Goal: Information Seeking & Learning: Check status

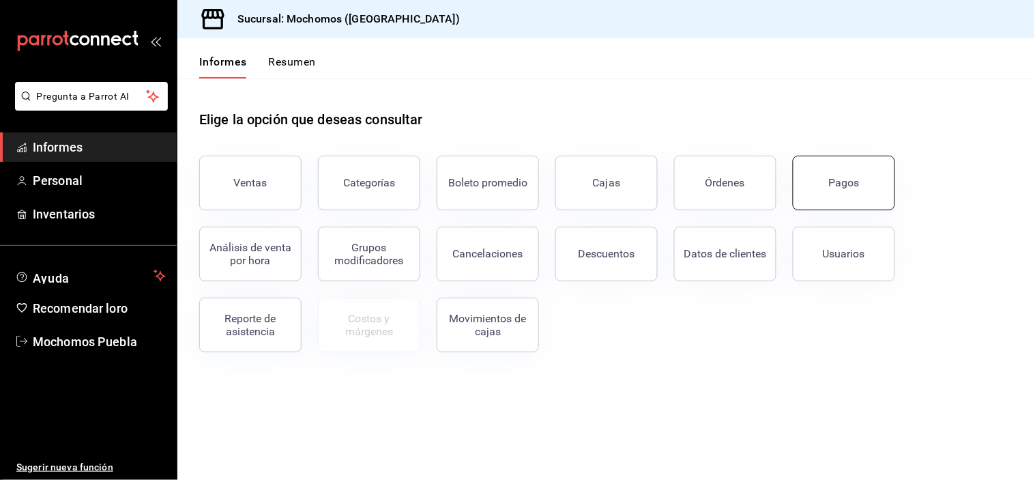
click at [840, 193] on button "Pagos" at bounding box center [844, 183] width 102 height 55
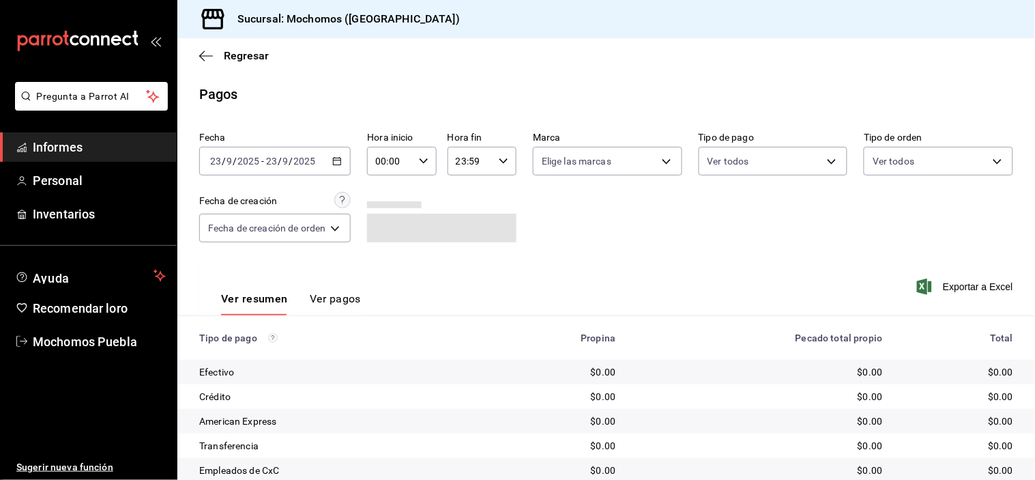
click at [340, 166] on icon "button" at bounding box center [337, 161] width 10 height 10
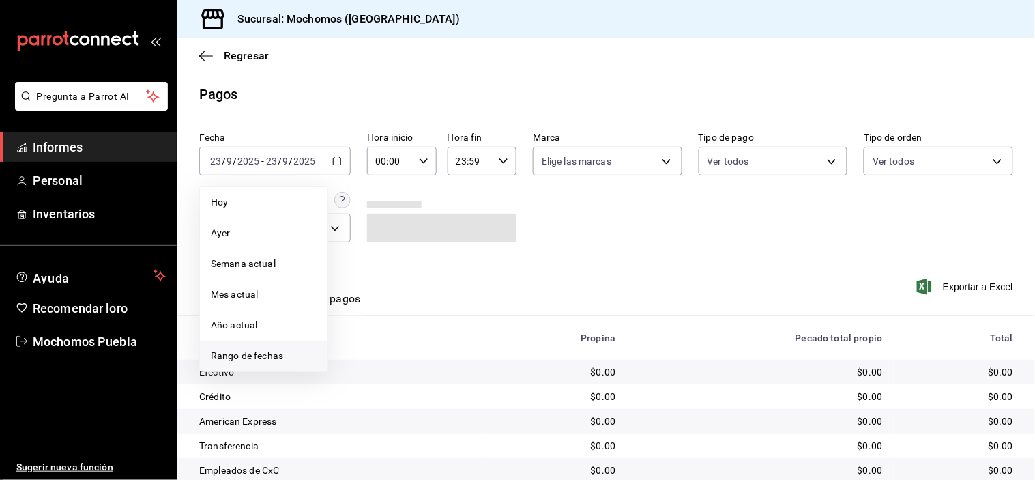
click at [237, 340] on li "Rango de fechas" at bounding box center [264, 355] width 128 height 31
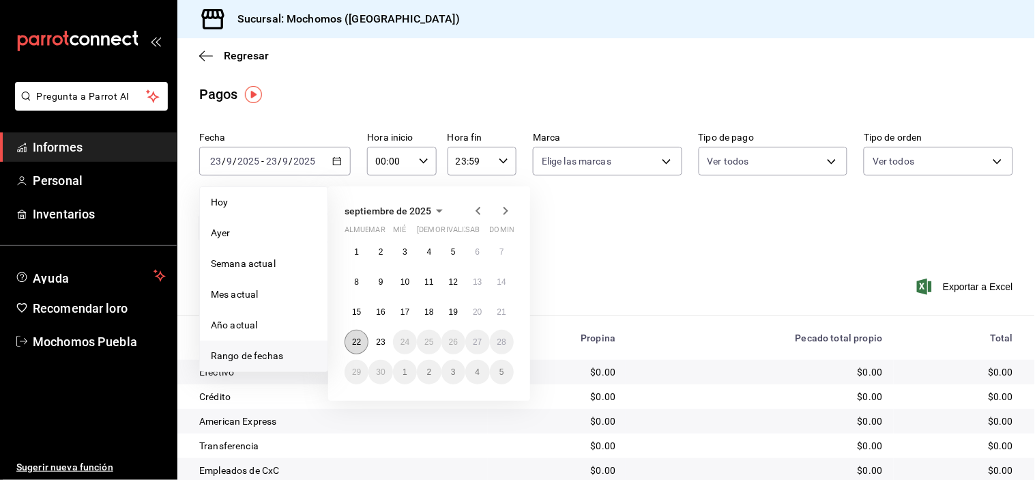
click at [353, 337] on font "22" at bounding box center [356, 342] width 9 height 10
click at [370, 337] on button "23" at bounding box center [380, 342] width 24 height 25
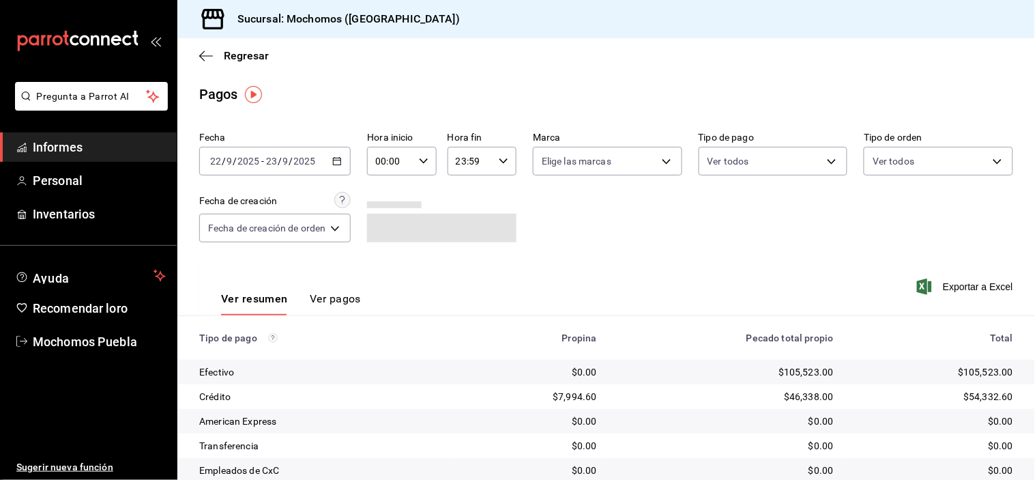
click at [406, 156] on input "00:00" at bounding box center [390, 160] width 46 height 27
click at [385, 230] on button "06" at bounding box center [386, 241] width 29 height 27
type input "06:00"
click at [649, 233] on div at bounding box center [517, 240] width 1035 height 480
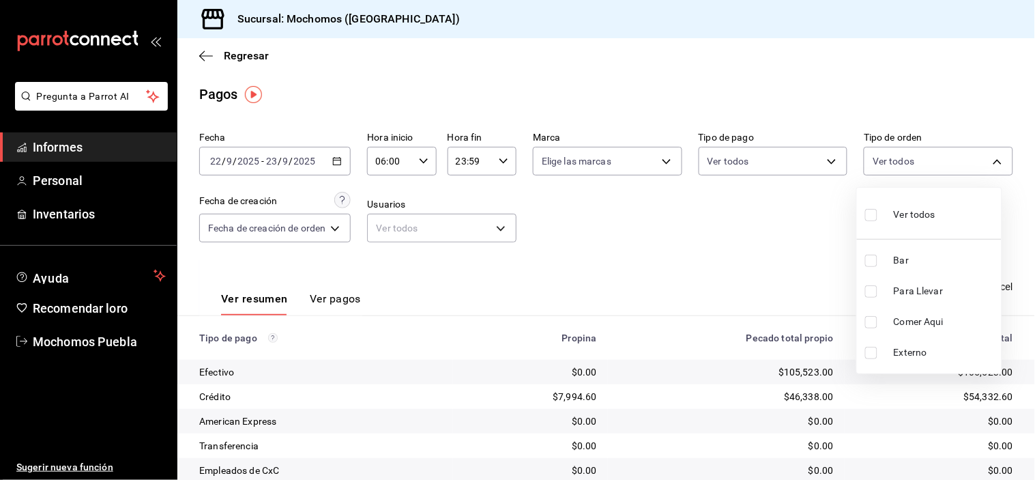
click at [946, 162] on body "Pregunta a Parrot AI Informes Personal Inventarios Ayuda Recomendar loro Mochom…" at bounding box center [517, 240] width 1035 height 480
click at [869, 214] on input "checkbox" at bounding box center [871, 215] width 12 height 12
checkbox input "true"
type input "c7bc0ce2-274d-49fd-89f5-4bcf8044acf9,c9e91c43-775f-4cd6-ac16-cfdc9e5fd636,e77b1…"
checkbox input "true"
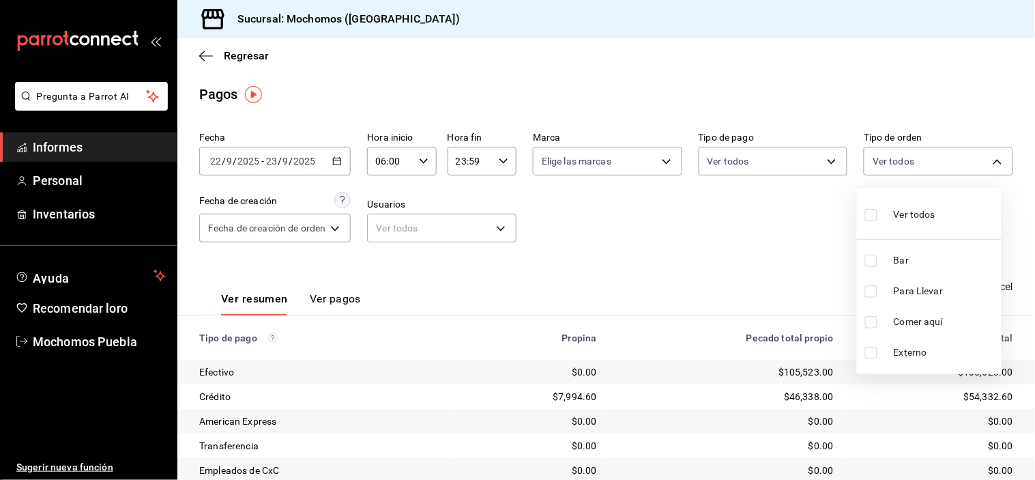
checkbox input "true"
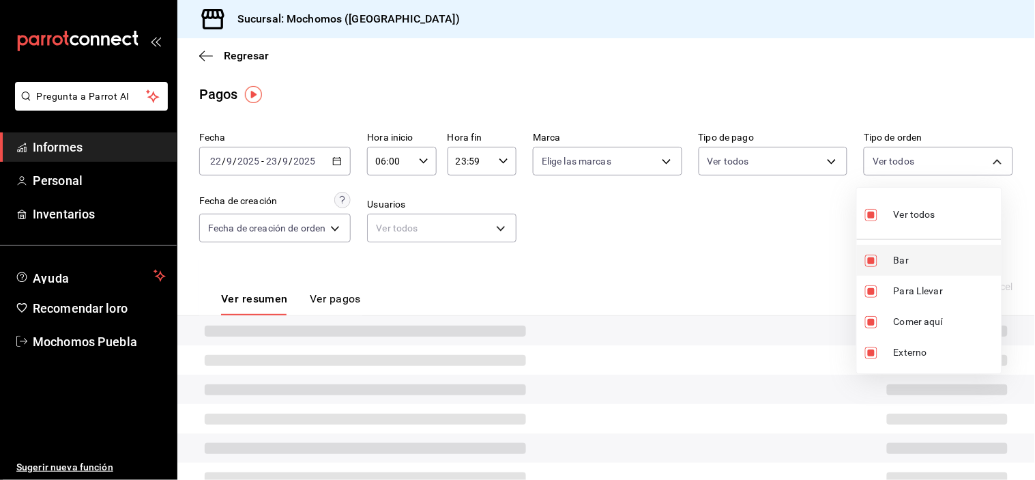
click at [865, 255] on input "checkbox" at bounding box center [871, 260] width 12 height 12
checkbox input "false"
type input "c9e91c43-775f-4cd6-ac16-cfdc9e5fd636,e77b1244-dd56-4ae6-90a6-fad4c81c99f8,EXTER…"
checkbox input "false"
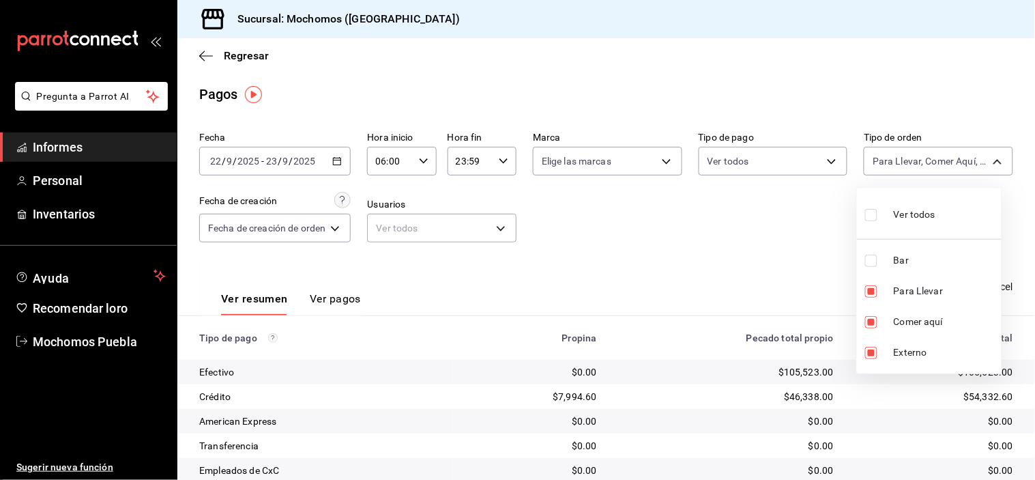
click at [813, 242] on div at bounding box center [517, 240] width 1035 height 480
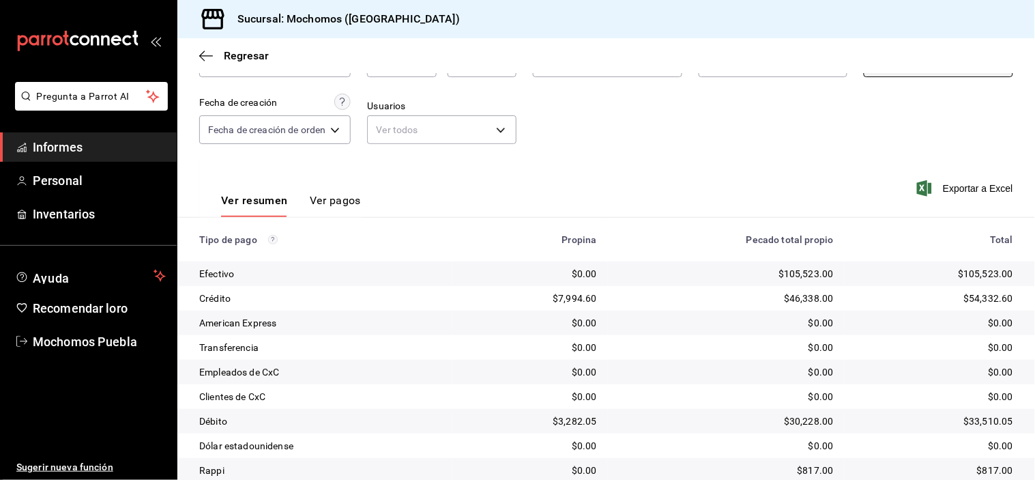
scroll to position [72, 0]
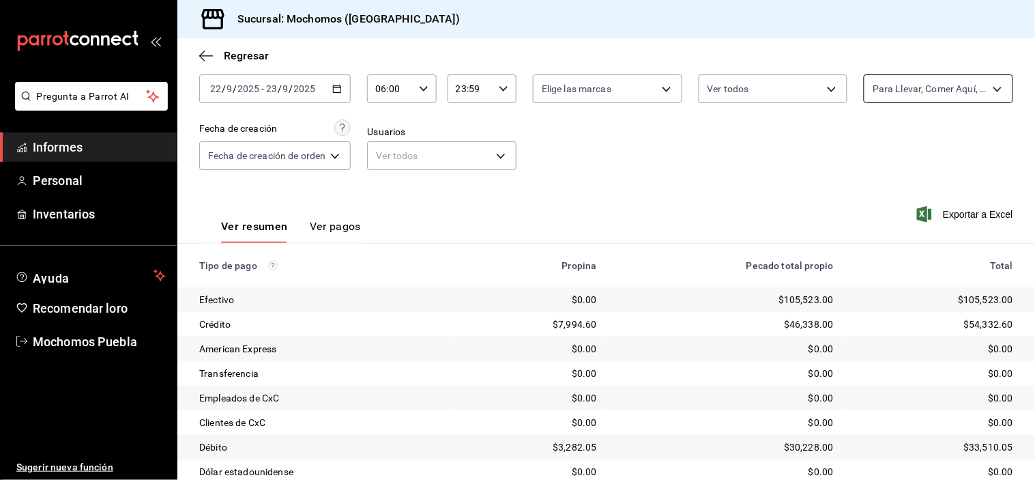
click at [935, 93] on body "Pregunta a Parrot AI Informes Personal Inventarios Ayuda Recomendar loro Mochom…" at bounding box center [517, 240] width 1035 height 480
click at [874, 139] on input "checkbox" at bounding box center [871, 142] width 12 height 12
checkbox input "true"
type input "c7bc0ce2-274d-49fd-89f5-4bcf8044acf9,c9e91c43-775f-4cd6-ac16-cfdc9e5fd636,e77b1…"
checkbox input "true"
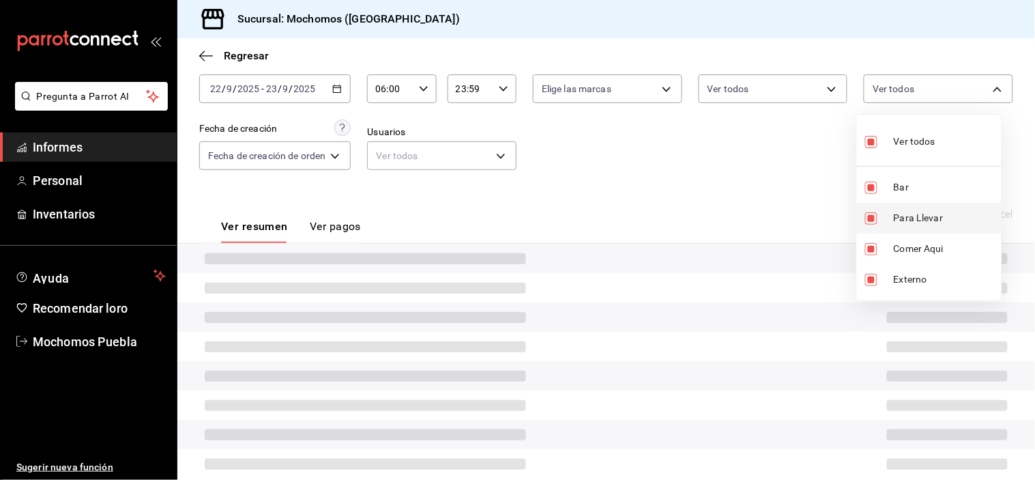
click at [867, 218] on input "checkbox" at bounding box center [871, 218] width 12 height 12
checkbox input "false"
type input "c7bc0ce2-274d-49fd-89f5-4bcf8044acf9,e77b1244-dd56-4ae6-90a6-fad4c81c99f8,EXTER…"
checkbox input "false"
click at [868, 243] on input "checkbox" at bounding box center [871, 249] width 12 height 12
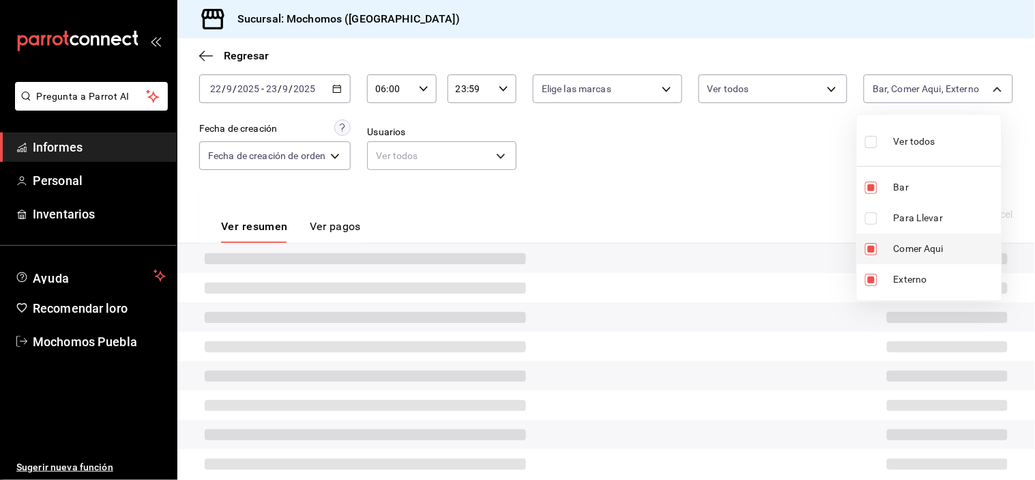
checkbox input "false"
click at [869, 271] on li "Externo" at bounding box center [929, 279] width 145 height 31
type input "c7bc0ce2-274d-49fd-89f5-4bcf8044acf9"
checkbox input "false"
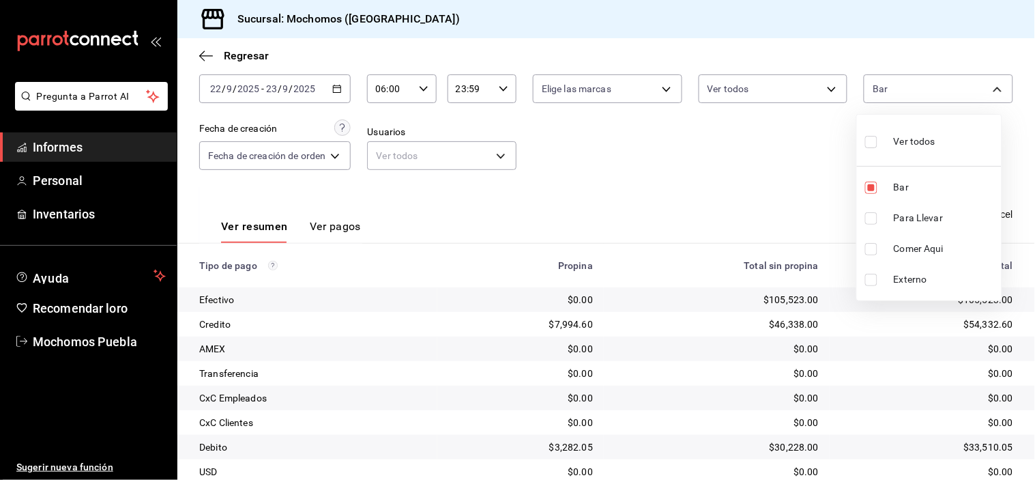
click at [794, 201] on div at bounding box center [517, 240] width 1035 height 480
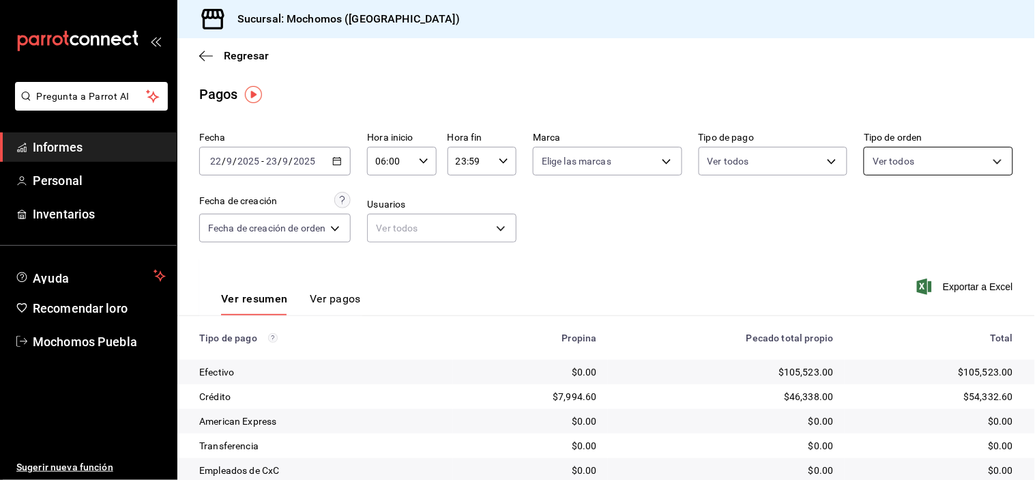
click at [952, 157] on body "Pregunta a Parrot AI Informes Personal Inventarios Ayuda Recomendar loro Mochom…" at bounding box center [517, 240] width 1035 height 480
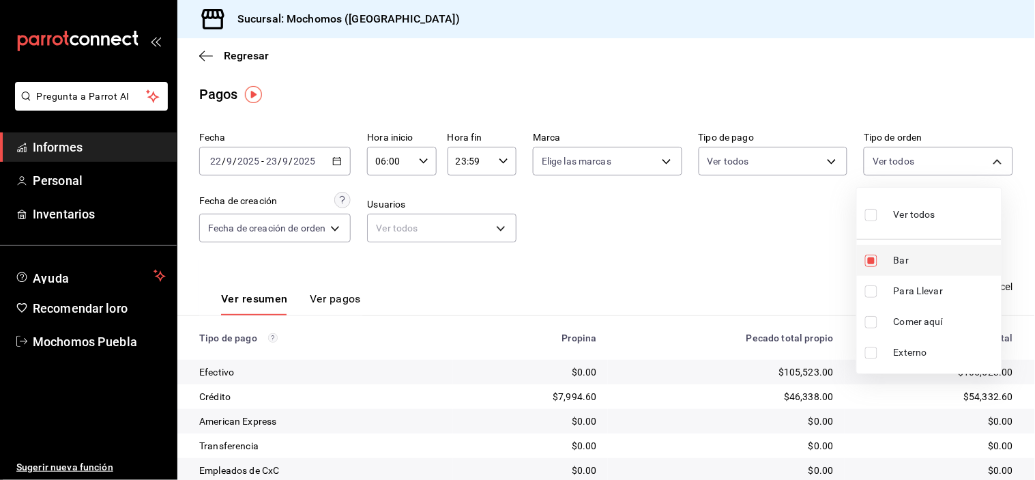
click at [877, 258] on label at bounding box center [874, 260] width 18 height 12
click at [877, 258] on input "checkbox" at bounding box center [871, 260] width 12 height 12
checkbox input "true"
type input "c7bc0ce2-274d-49fd-89f5-4bcf8044acf9"
click at [870, 255] on input "checkbox" at bounding box center [871, 260] width 12 height 12
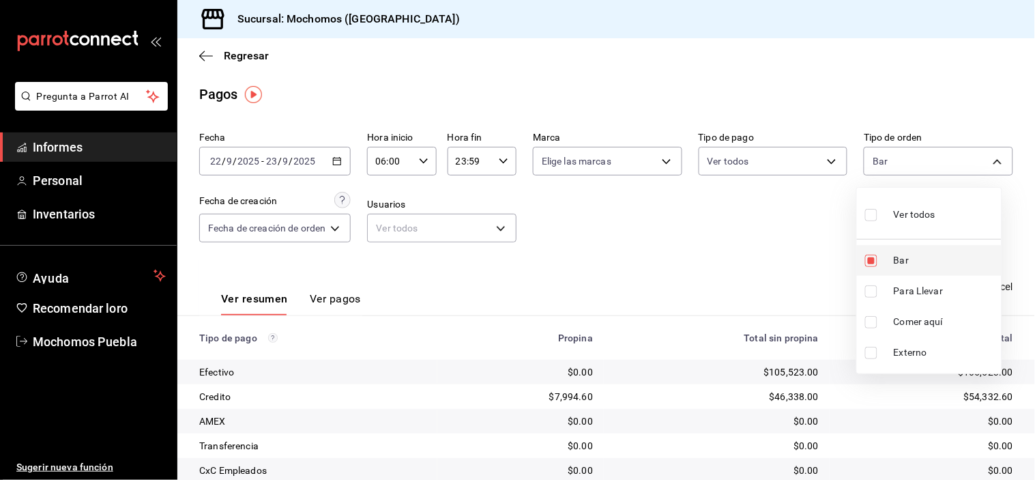
checkbox input "false"
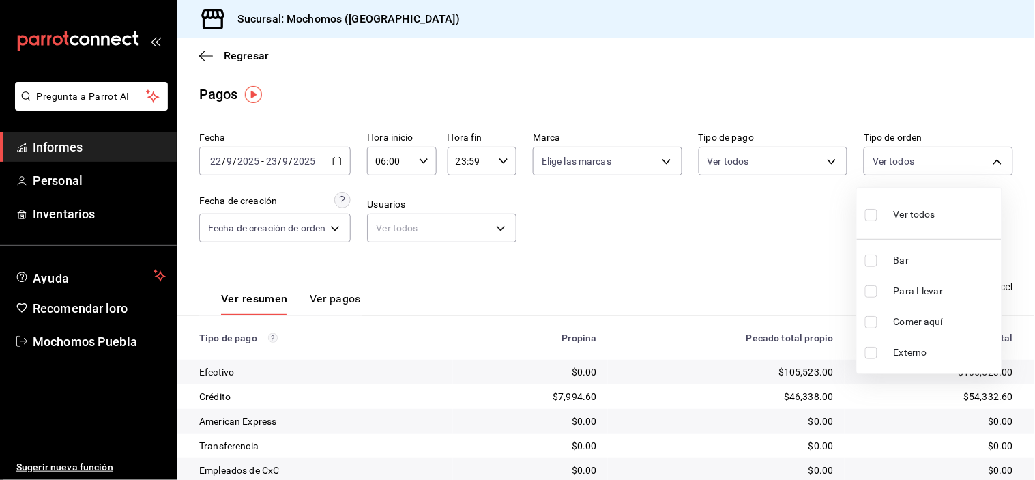
click at [867, 285] on input "checkbox" at bounding box center [871, 291] width 12 height 12
checkbox input "true"
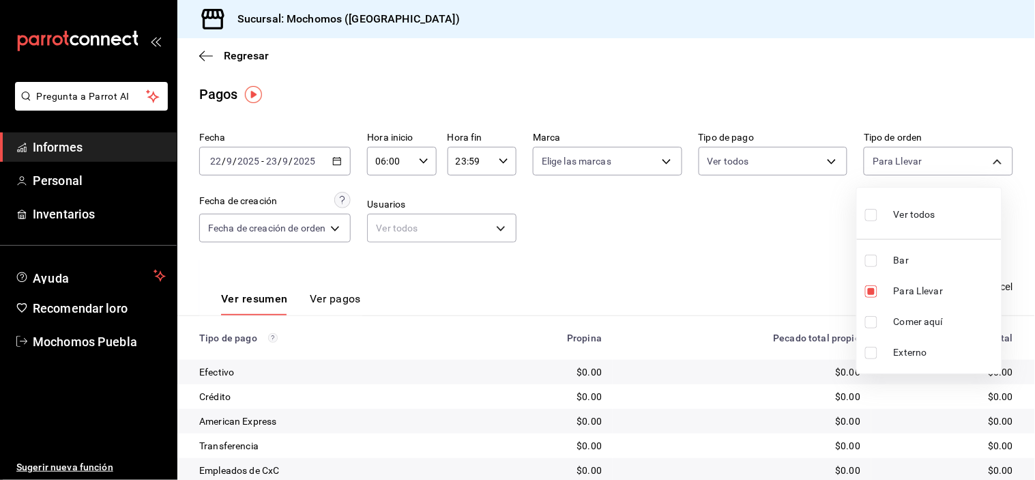
click at [868, 314] on li "Comer aquí" at bounding box center [929, 321] width 145 height 31
type input "c9e91c43-775f-4cd6-ac16-cfdc9e5fd636,e77b1244-dd56-4ae6-90a6-fad4c81c99f8"
checkbox input "true"
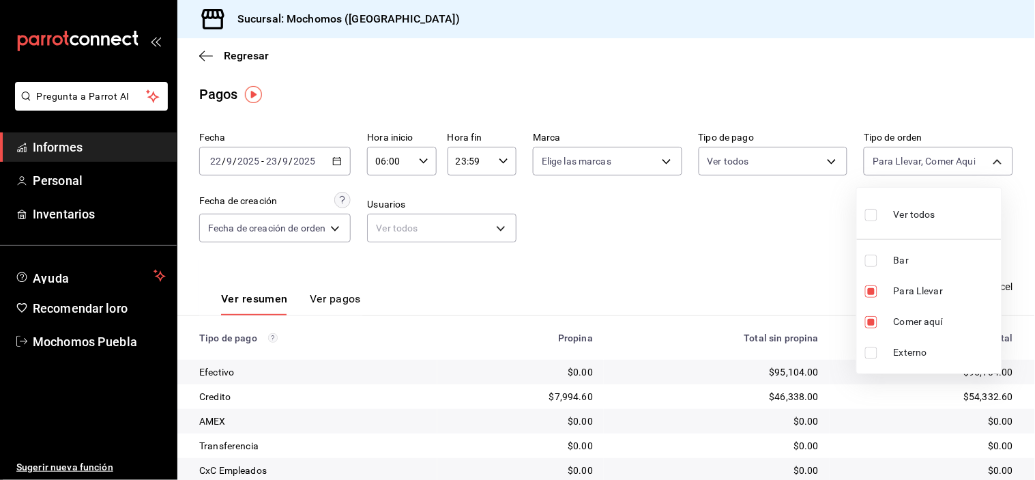
drag, startPoint x: 872, startPoint y: 332, endPoint x: 867, endPoint y: 371, distance: 39.2
click at [871, 334] on li "Comer aquí" at bounding box center [929, 321] width 145 height 31
type input "c9e91c43-775f-4cd6-ac16-cfdc9e5fd636"
checkbox input "false"
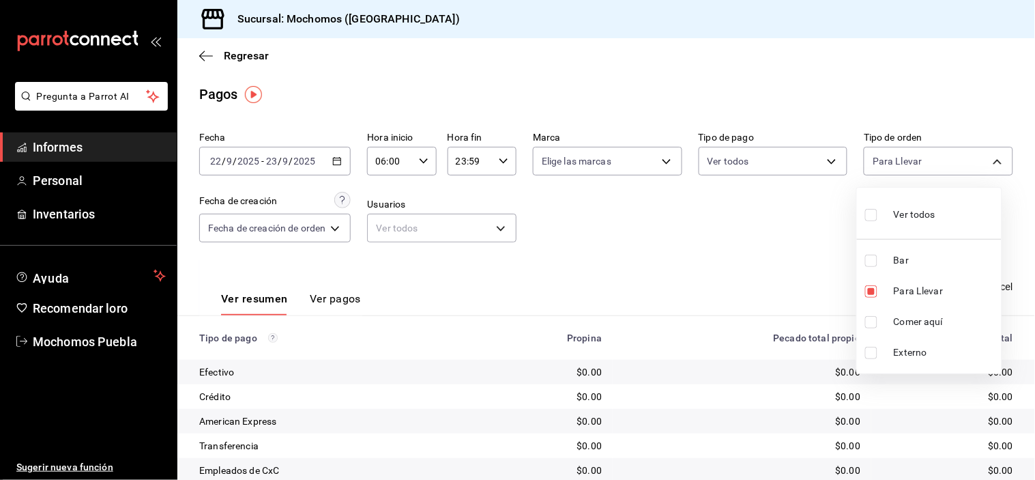
click at [871, 256] on input "checkbox" at bounding box center [871, 260] width 12 height 12
checkbox input "true"
type input "c9e91c43-775f-4cd6-ac16-cfdc9e5fd636,c7bc0ce2-274d-49fd-89f5-4bcf8044acf9"
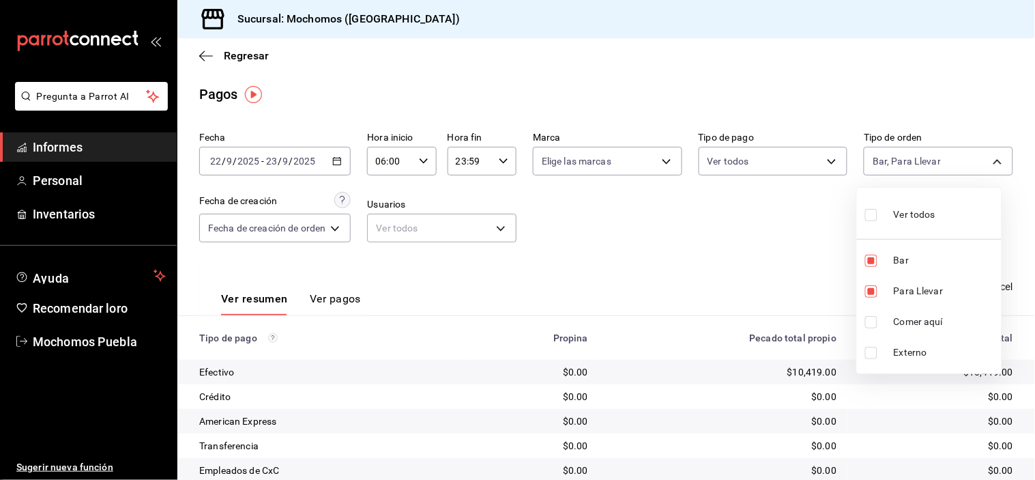
click at [867, 211] on input "checkbox" at bounding box center [871, 215] width 12 height 12
checkbox input "true"
type input "c7bc0ce2-274d-49fd-89f5-4bcf8044acf9,c9e91c43-775f-4cd6-ac16-cfdc9e5fd636,e77b1…"
checkbox input "true"
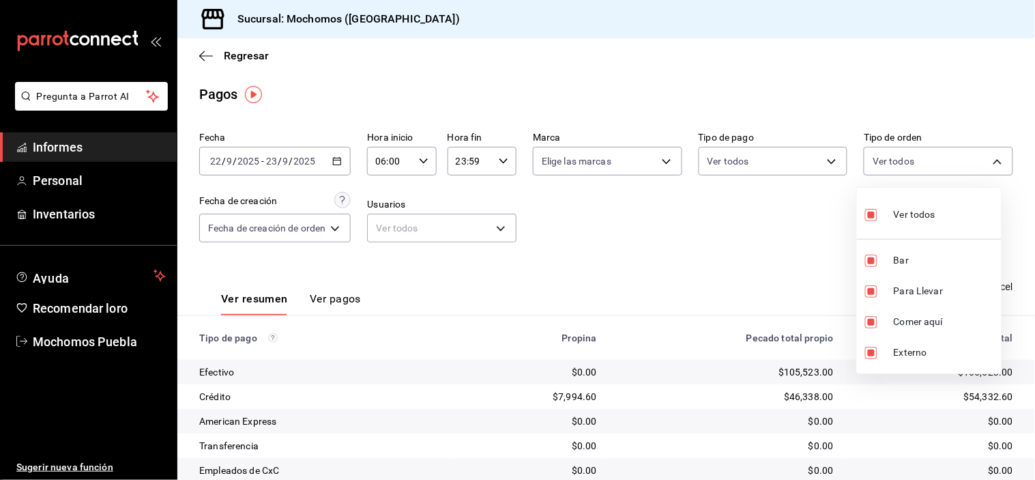
click at [870, 212] on input "checkbox" at bounding box center [871, 215] width 12 height 12
checkbox input "false"
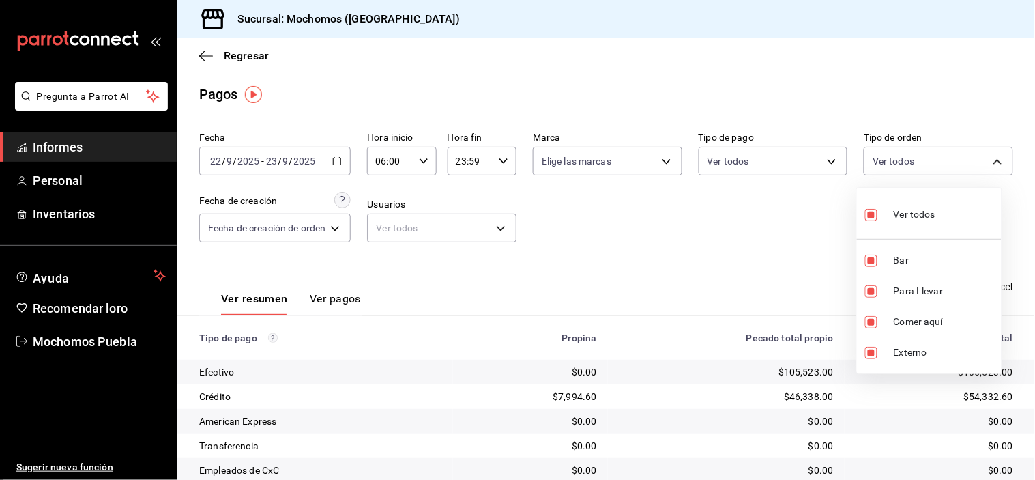
checkbox input "false"
click at [877, 254] on input "checkbox" at bounding box center [871, 260] width 12 height 12
checkbox input "true"
type input "c7bc0ce2-274d-49fd-89f5-4bcf8044acf9"
click at [805, 269] on div at bounding box center [517, 240] width 1035 height 480
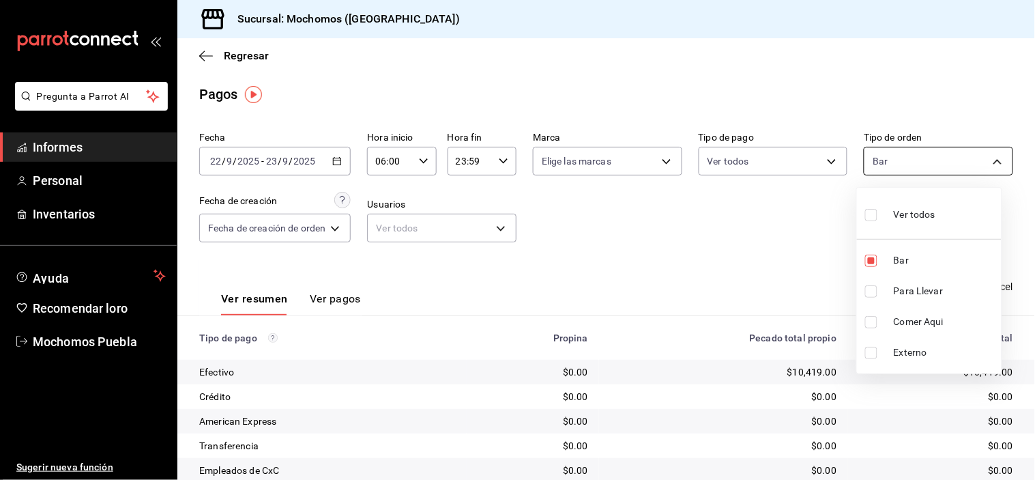
click at [922, 164] on body "Pregunta a Parrot AI Informes Personal Inventarios Ayuda Recomendar loro Mochom…" at bounding box center [517, 240] width 1035 height 480
click at [892, 157] on div at bounding box center [517, 240] width 1035 height 480
click at [892, 157] on body "Pregunta a Parrot AI Informes Personal Inventarios Ayuda Recomendar loro Mochom…" at bounding box center [517, 240] width 1035 height 480
click at [873, 209] on input "checkbox" at bounding box center [871, 215] width 12 height 12
checkbox input "true"
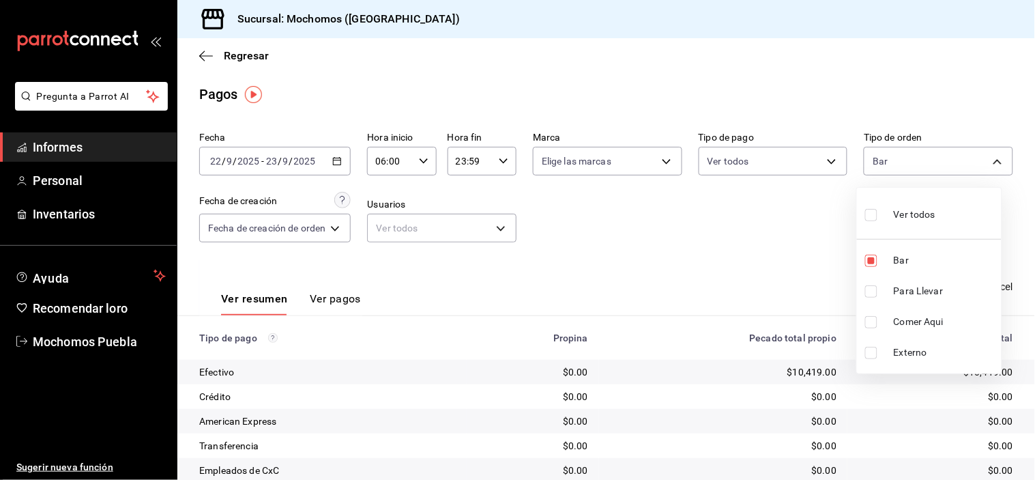
type input "c7bc0ce2-274d-49fd-89f5-4bcf8044acf9,c9e91c43-775f-4cd6-ac16-cfdc9e5fd636,e77b1…"
checkbox input "true"
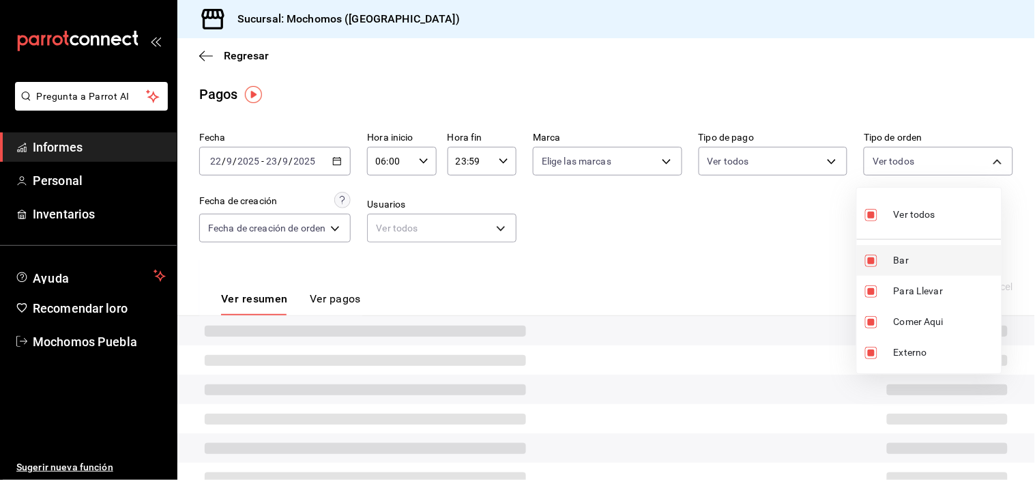
click at [879, 258] on label at bounding box center [874, 260] width 18 height 12
click at [877, 258] on input "checkbox" at bounding box center [871, 260] width 12 height 12
checkbox input "true"
type input "c9e91c43-775f-4cd6-ac16-cfdc9e5fd636,e77b1244-dd56-4ae6-90a6-fad4c81c99f8,EXTER…"
checkbox input "true"
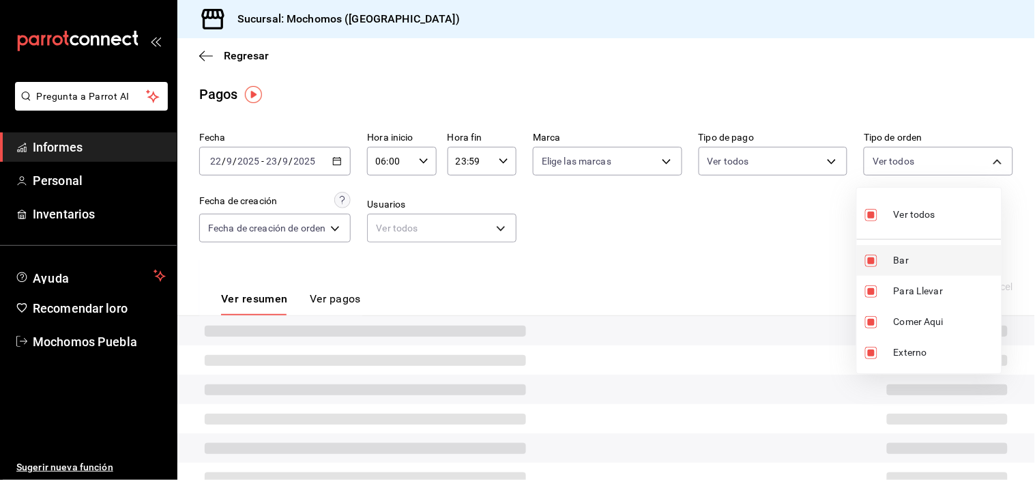
click at [867, 257] on input "checkbox" at bounding box center [871, 260] width 12 height 12
checkbox input "false"
type input "c9e91c43-775f-4cd6-ac16-cfdc9e5fd636,e77b1244-dd56-4ae6-90a6-fad4c81c99f8,EXTER…"
checkbox input "false"
click at [772, 237] on div at bounding box center [517, 240] width 1035 height 480
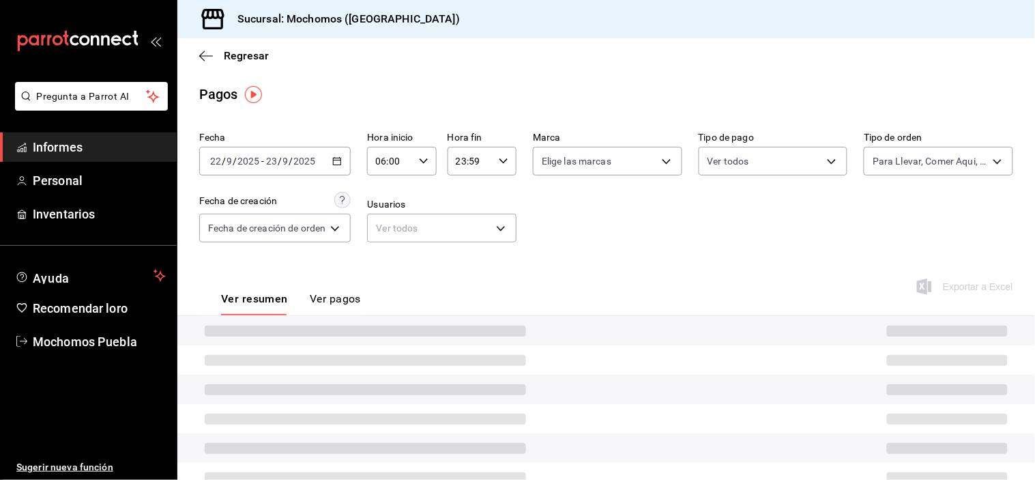
click at [335, 158] on icon "button" at bounding box center [337, 161] width 10 height 10
click at [800, 259] on div "Ver resumen Ver pagos Exportar a Excel" at bounding box center [606, 295] width 858 height 73
click at [413, 156] on input "06:00" at bounding box center [390, 160] width 46 height 27
click at [385, 248] on span "03" at bounding box center [386, 251] width 12 height 11
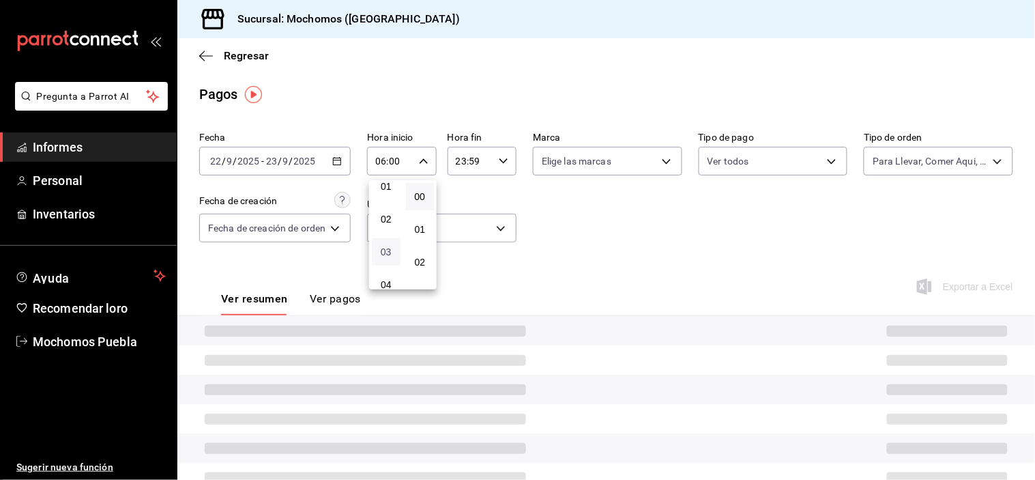
type input "03:00"
click at [379, 246] on button "03" at bounding box center [386, 251] width 29 height 27
click at [380, 246] on span "03" at bounding box center [386, 251] width 12 height 11
click at [563, 247] on div at bounding box center [517, 240] width 1035 height 480
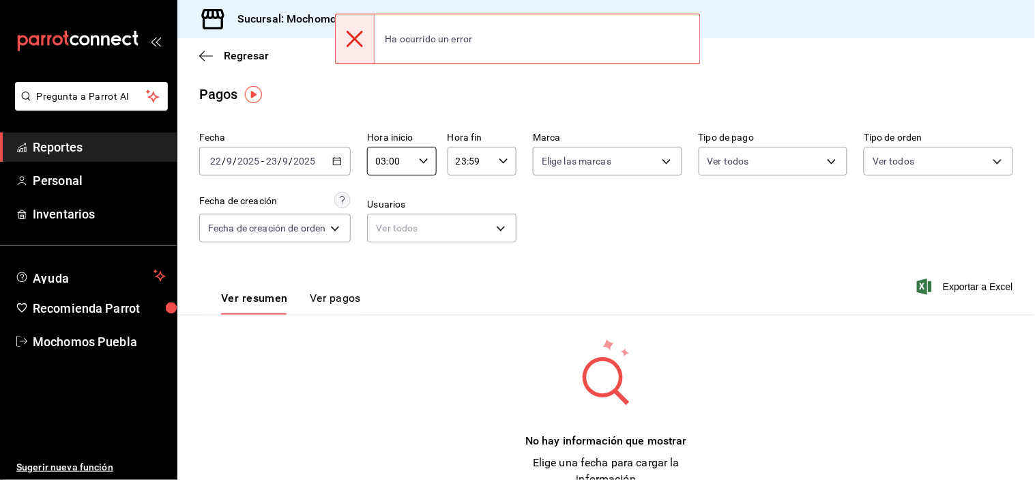
click at [800, 46] on div "Regresar" at bounding box center [606, 55] width 858 height 35
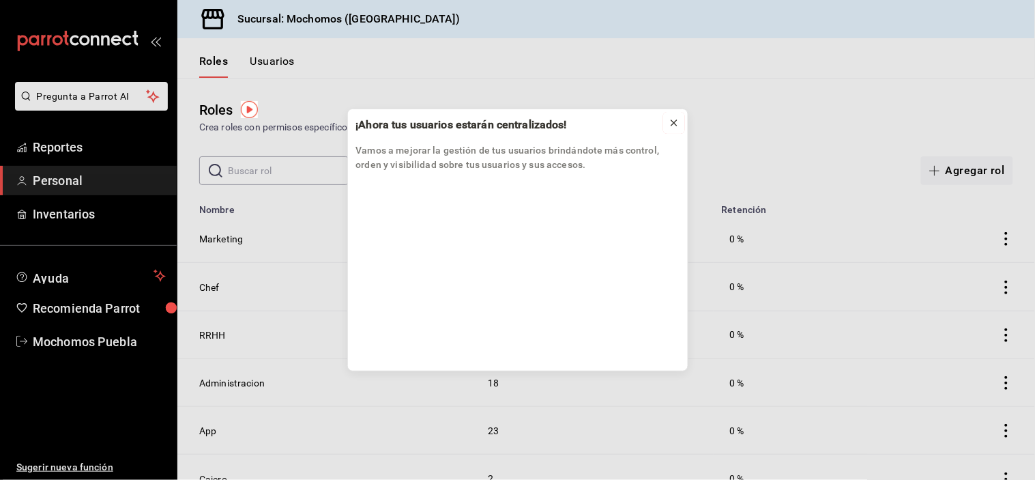
click at [679, 117] on icon at bounding box center [674, 122] width 11 height 11
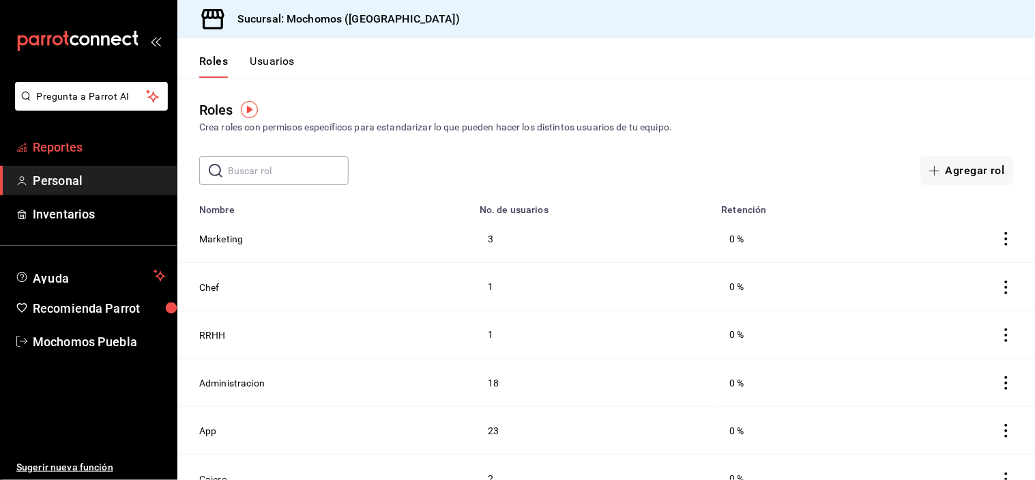
click at [61, 146] on span "Reportes" at bounding box center [99, 147] width 133 height 18
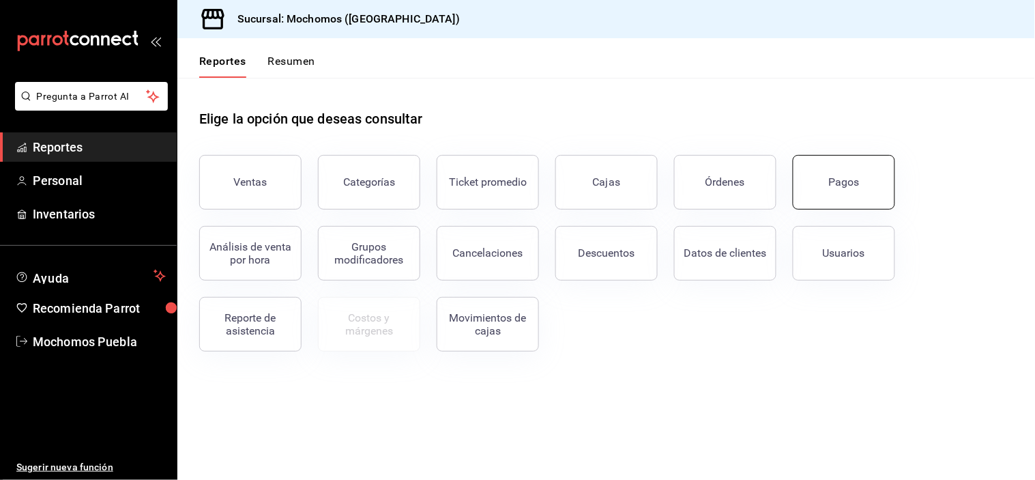
click at [823, 160] on button "Pagos" at bounding box center [844, 182] width 102 height 55
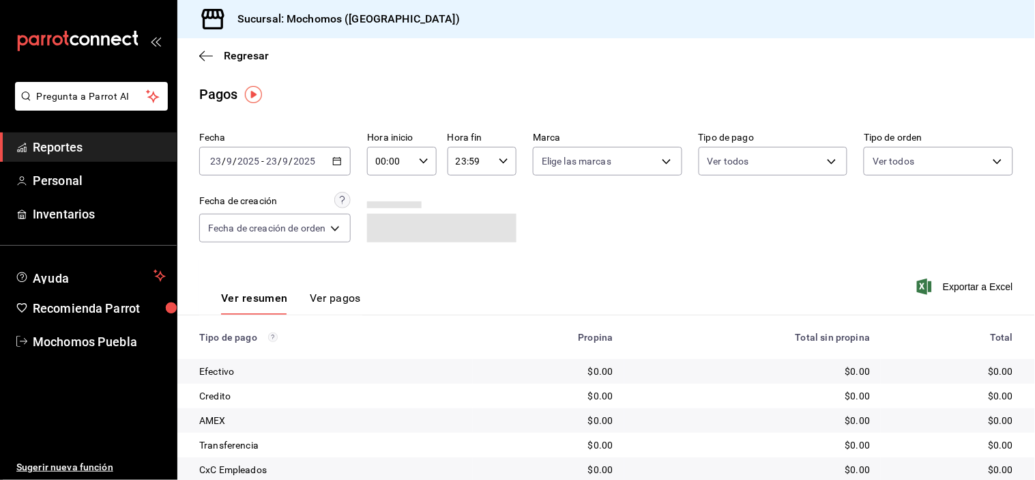
click at [342, 158] on icon "button" at bounding box center [337, 161] width 10 height 10
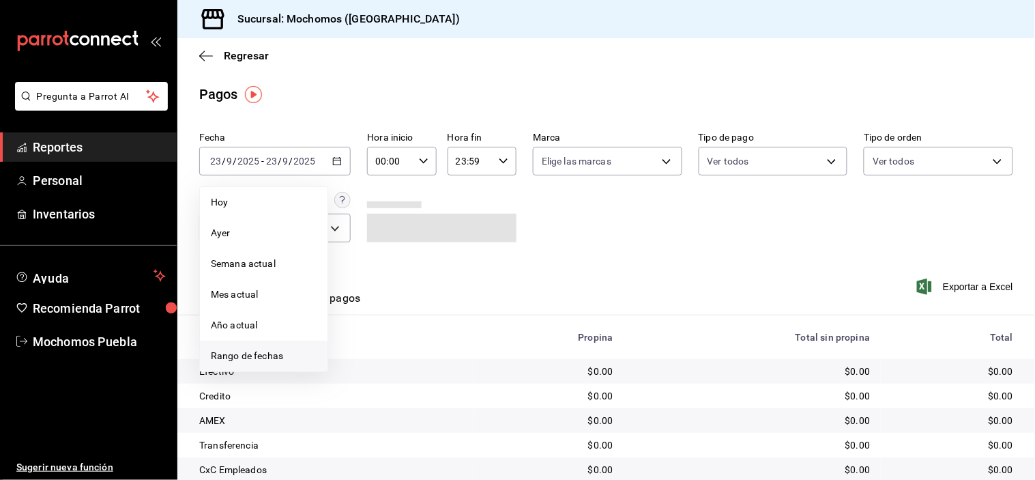
click at [278, 353] on span "Rango de fechas" at bounding box center [264, 356] width 106 height 14
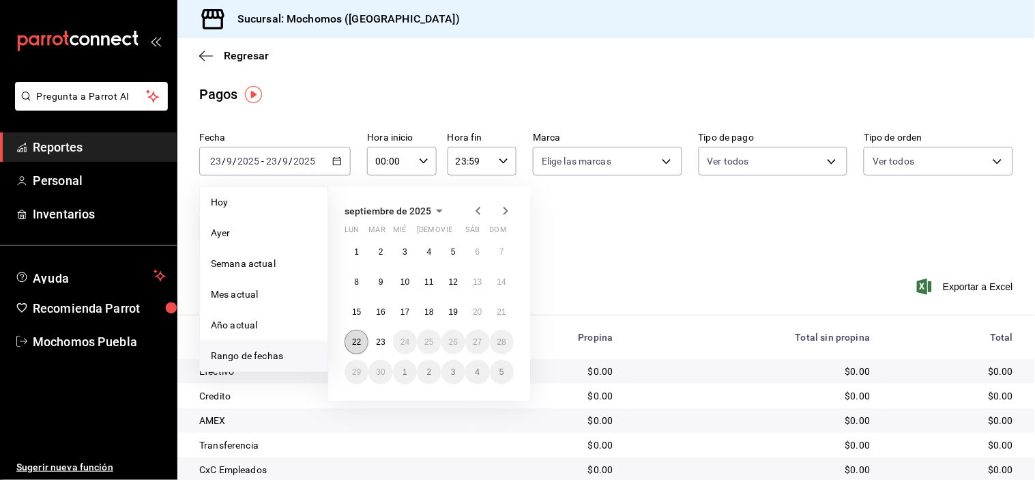
click at [353, 335] on button "22" at bounding box center [357, 342] width 24 height 25
click at [377, 339] on abbr "23" at bounding box center [380, 342] width 9 height 10
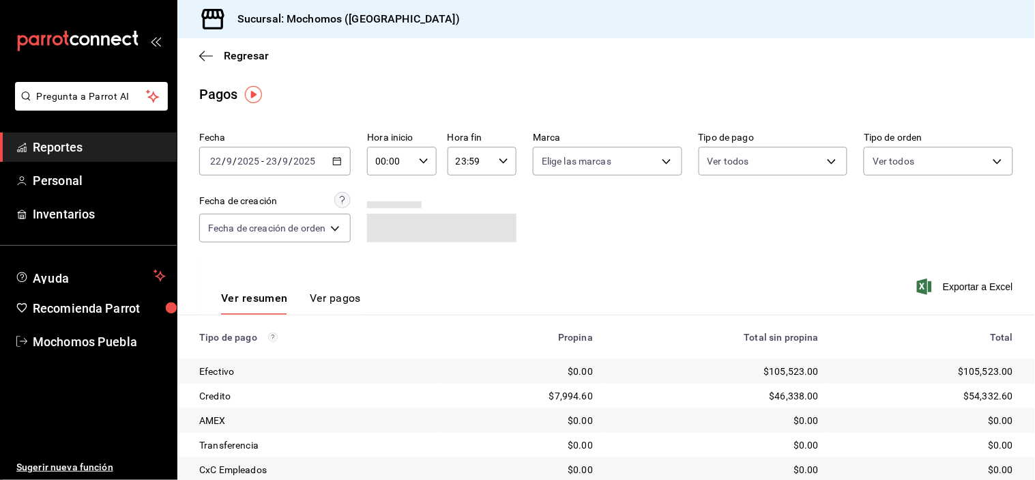
click at [420, 154] on div "00:00 Hora inicio" at bounding box center [401, 161] width 69 height 29
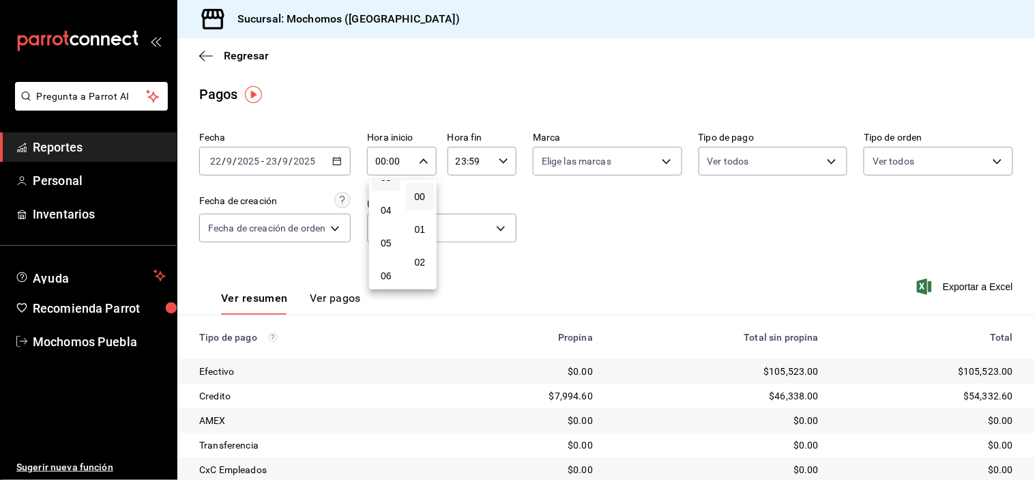
scroll to position [151, 0]
click at [388, 208] on span "05" at bounding box center [386, 208] width 12 height 11
type input "05:00"
click at [639, 223] on div at bounding box center [517, 240] width 1035 height 480
click at [922, 167] on body "Pregunta a Parrot AI Reportes Personal Inventarios Ayuda Recomienda Parrot Moch…" at bounding box center [517, 240] width 1035 height 480
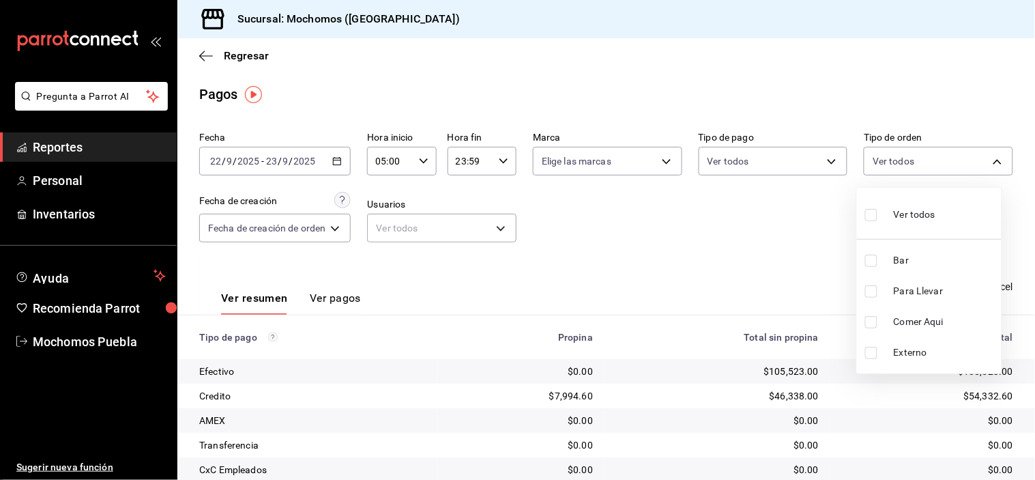
click at [875, 206] on label at bounding box center [874, 215] width 18 height 20
click at [875, 209] on input "checkbox" at bounding box center [871, 215] width 12 height 12
checkbox input "false"
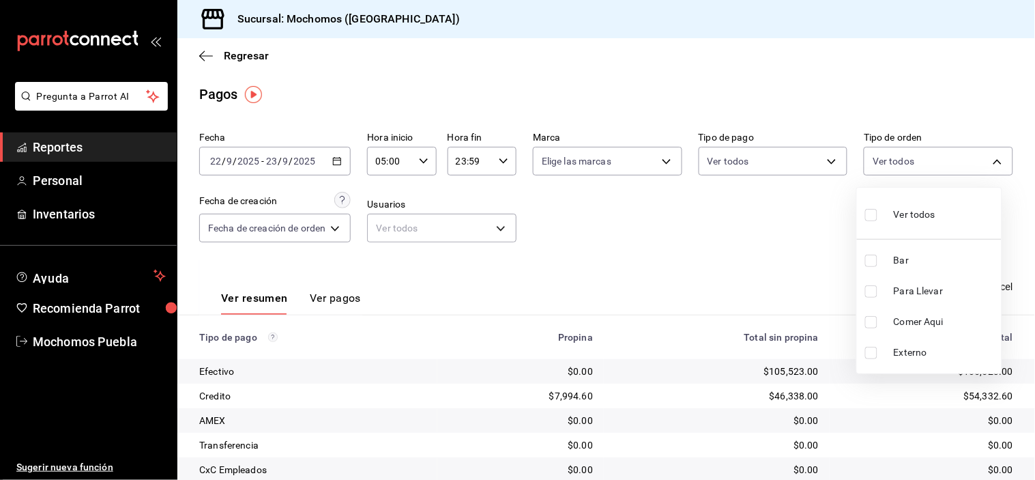
checkbox input "false"
click at [867, 260] on input "checkbox" at bounding box center [871, 260] width 12 height 12
checkbox input "true"
type input "c7bc0ce2-274d-49fd-89f5-4bcf8044acf9"
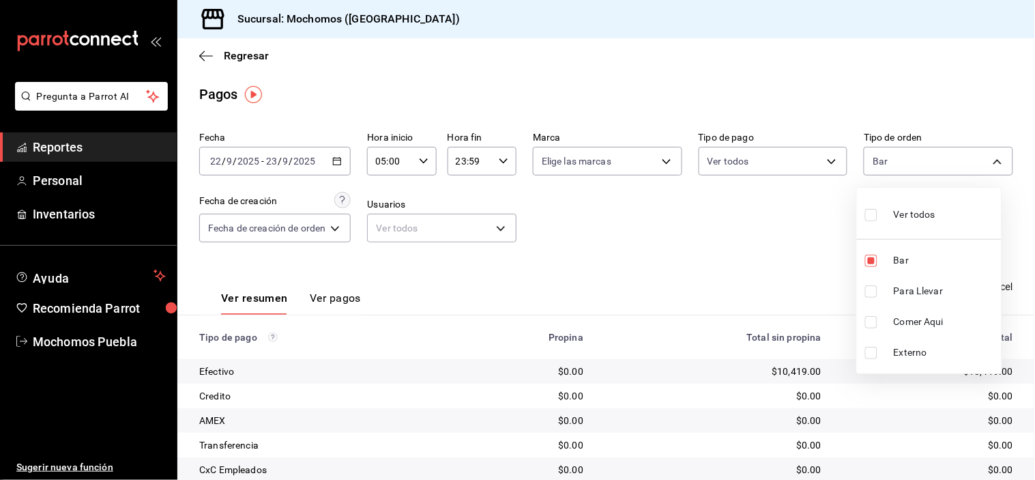
click at [874, 216] on input "checkbox" at bounding box center [871, 215] width 12 height 12
checkbox input "true"
type input "c7bc0ce2-274d-49fd-89f5-4bcf8044acf9,c9e91c43-775f-4cd6-ac16-cfdc9e5fd636,e77b1…"
checkbox input "true"
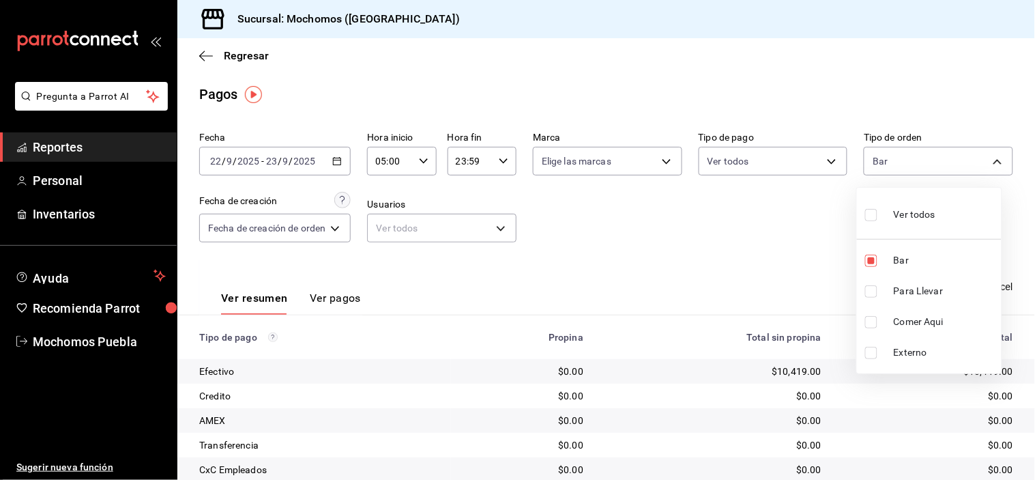
checkbox input "true"
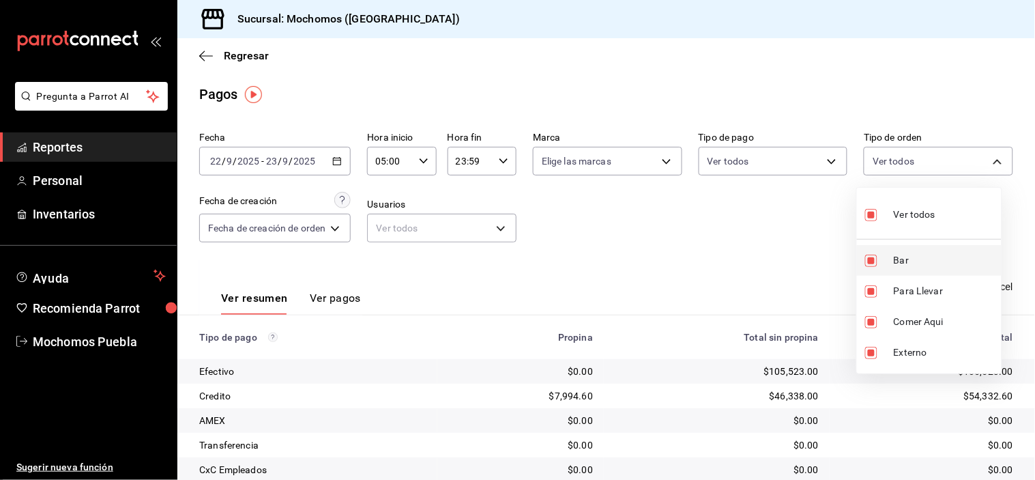
click at [870, 256] on input "checkbox" at bounding box center [871, 260] width 12 height 12
checkbox input "false"
type input "c9e91c43-775f-4cd6-ac16-cfdc9e5fd636,e77b1244-dd56-4ae6-90a6-fad4c81c99f8,EXTER…"
checkbox input "false"
click at [783, 250] on div at bounding box center [517, 240] width 1035 height 480
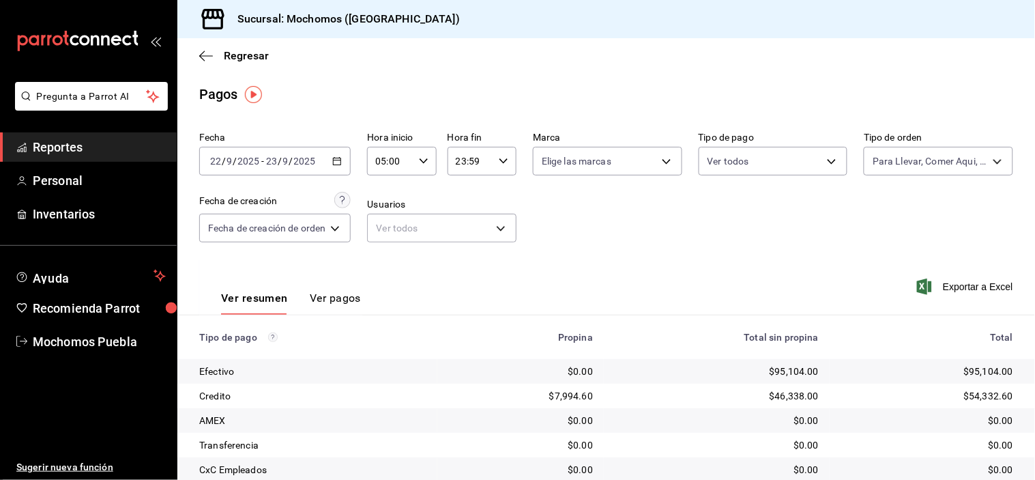
click at [411, 156] on input "05:00" at bounding box center [390, 160] width 46 height 27
click at [420, 160] on div at bounding box center [517, 240] width 1035 height 480
click at [424, 157] on icon "button" at bounding box center [424, 161] width 10 height 10
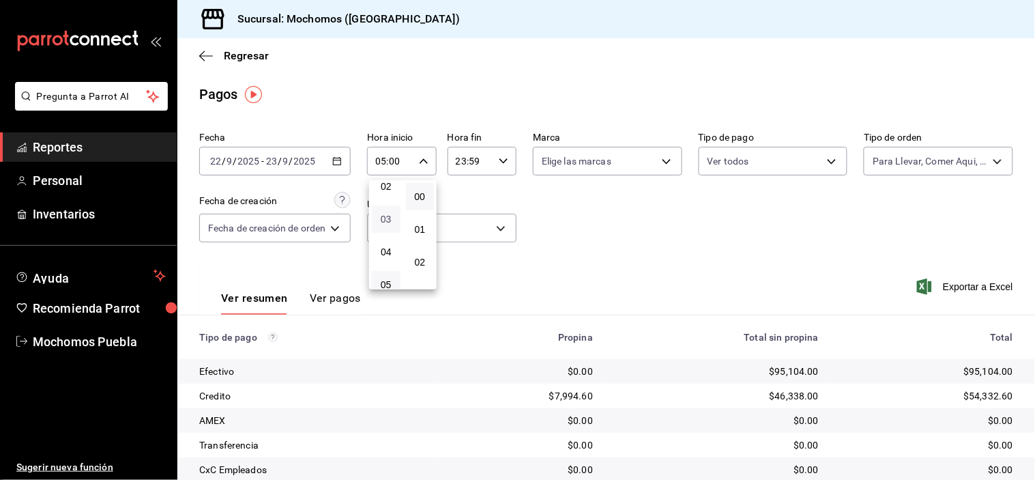
click at [390, 216] on span "03" at bounding box center [386, 219] width 12 height 11
type input "03:00"
click at [596, 216] on div at bounding box center [517, 240] width 1035 height 480
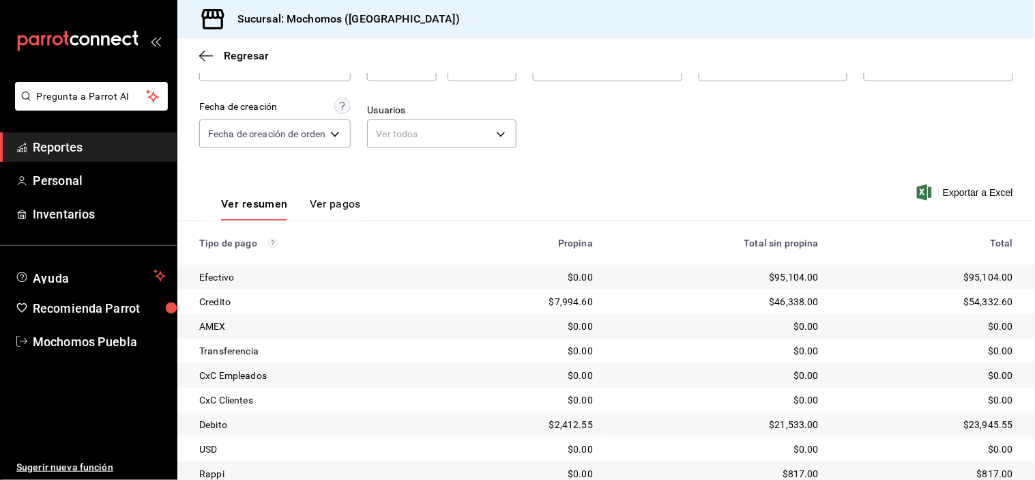
scroll to position [71, 0]
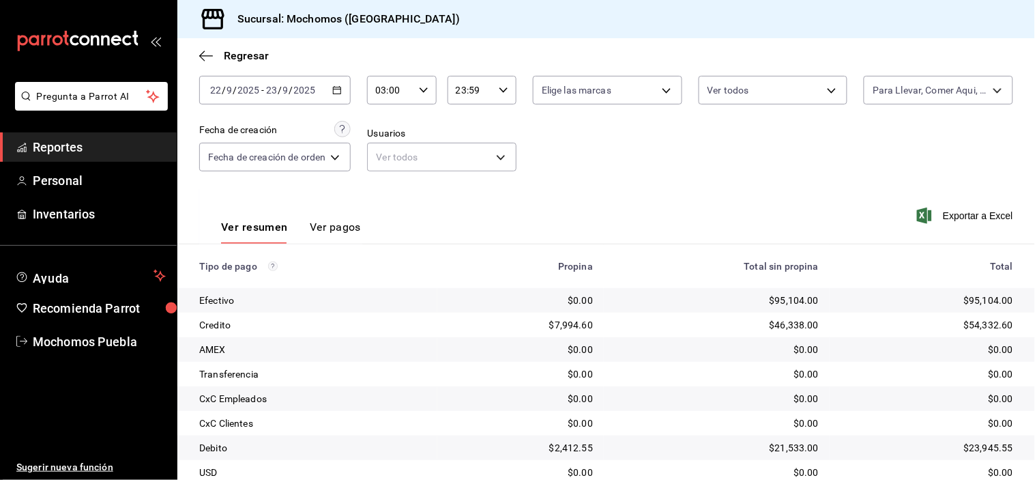
click at [338, 83] on div "[DATE] [DATE] - [DATE] [DATE]" at bounding box center [274, 90] width 151 height 29
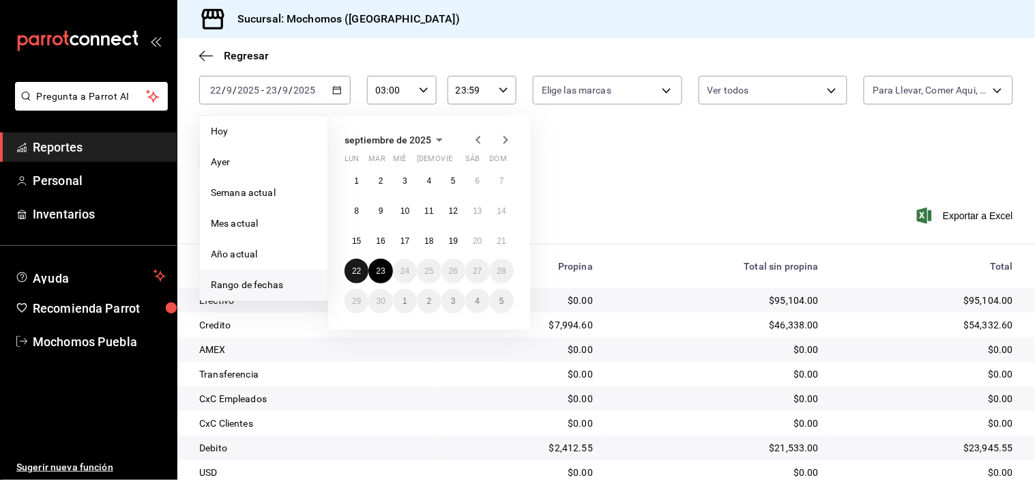
click at [351, 264] on button "22" at bounding box center [357, 271] width 24 height 25
click at [372, 267] on button "23" at bounding box center [380, 271] width 24 height 25
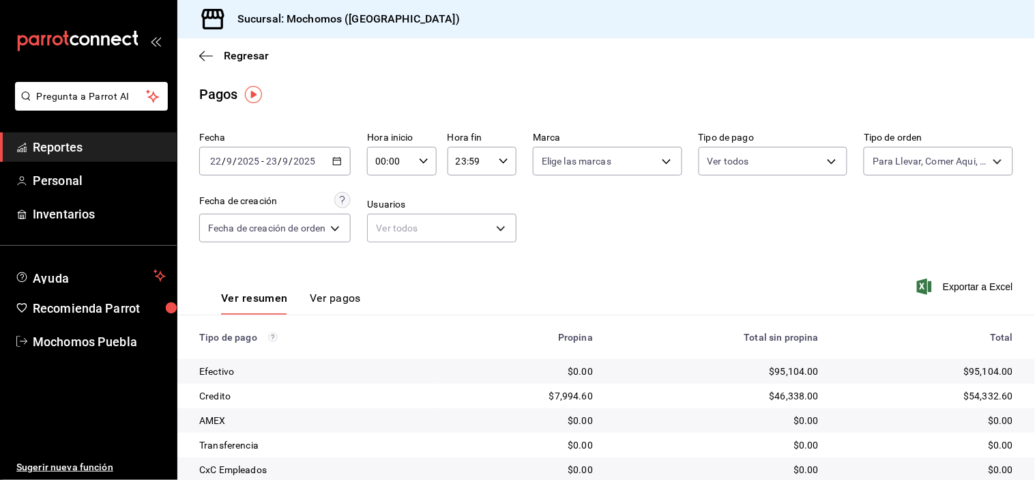
click at [423, 149] on div "00:00 Hora inicio" at bounding box center [401, 161] width 69 height 29
click at [390, 254] on button "02" at bounding box center [386, 261] width 29 height 27
type input "02:00"
click at [649, 241] on div at bounding box center [517, 240] width 1035 height 480
click at [931, 158] on body "Pregunta a Parrot AI Reportes Personal Inventarios Ayuda Recomienda Parrot Moch…" at bounding box center [517, 240] width 1035 height 480
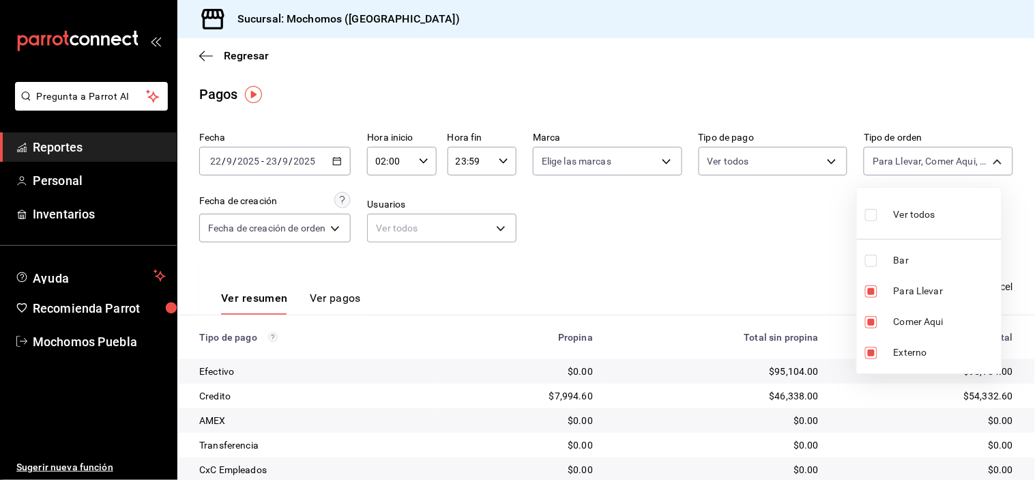
click at [835, 227] on div at bounding box center [517, 240] width 1035 height 480
click at [881, 155] on body "Pregunta a Parrot AI Reportes Personal Inventarios Ayuda Recomienda Parrot Moch…" at bounding box center [517, 240] width 1035 height 480
click at [860, 210] on li "Ver todos" at bounding box center [929, 213] width 145 height 40
type input "c7bc0ce2-274d-49fd-89f5-4bcf8044acf9,c9e91c43-775f-4cd6-ac16-cfdc9e5fd636,e77b1…"
checkbox input "true"
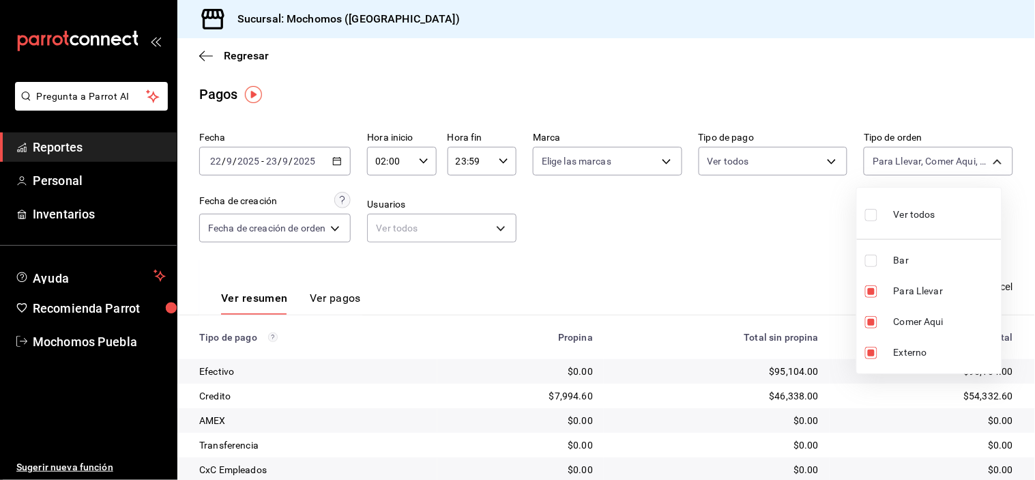
checkbox input "true"
click at [787, 257] on div at bounding box center [517, 240] width 1035 height 480
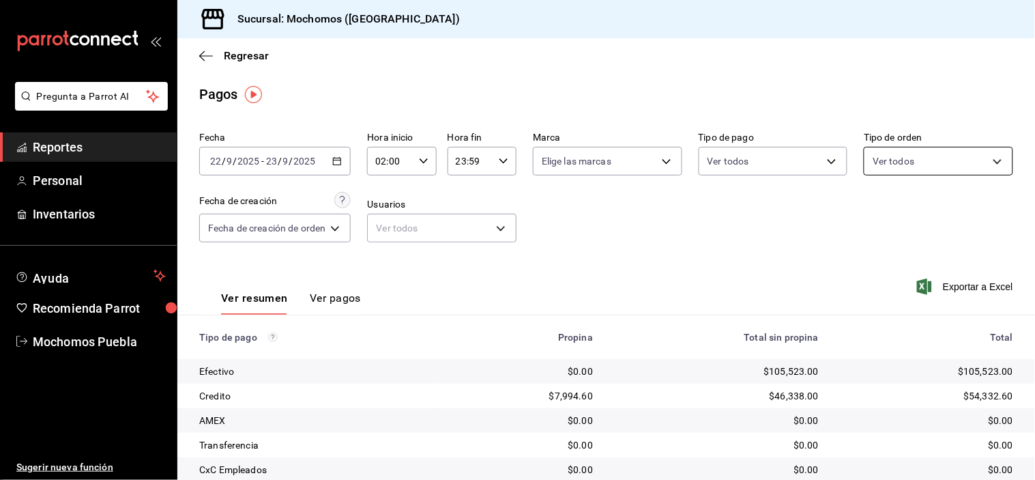
click at [901, 171] on body "Pregunta a Parrot AI Reportes Personal Inventarios Ayuda Recomienda Parrot Moch…" at bounding box center [517, 240] width 1035 height 480
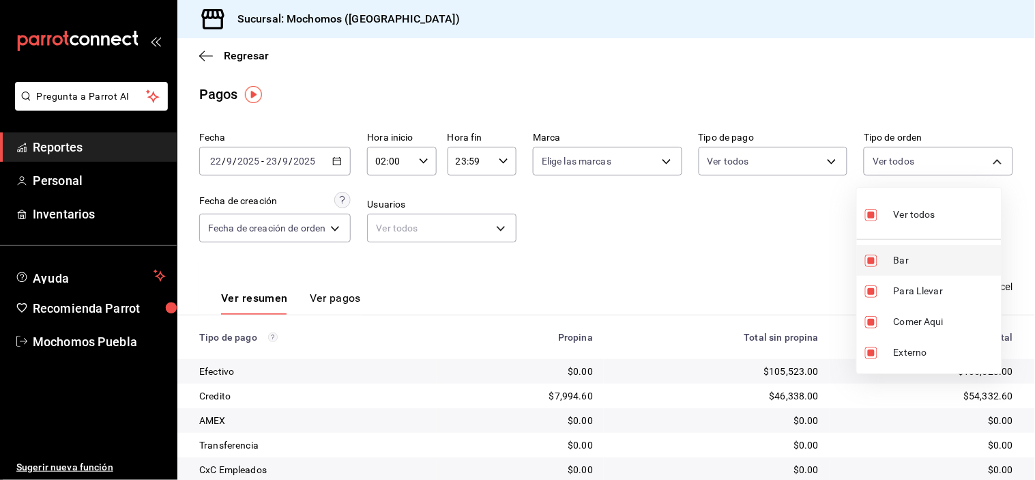
click at [875, 254] on input "checkbox" at bounding box center [871, 260] width 12 height 12
checkbox input "false"
type input "c9e91c43-775f-4cd6-ac16-cfdc9e5fd636,e77b1244-dd56-4ae6-90a6-fad4c81c99f8,EXTER…"
checkbox input "false"
click at [779, 231] on div at bounding box center [517, 240] width 1035 height 480
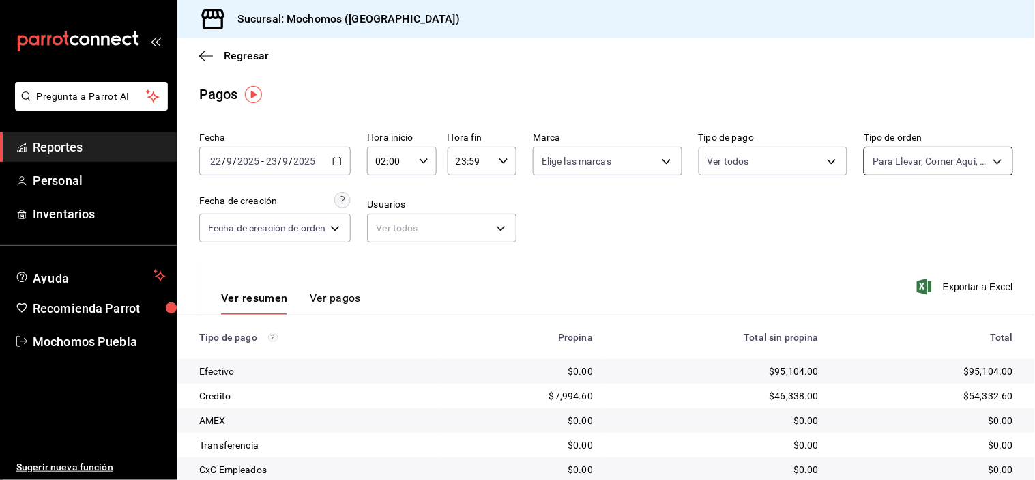
click at [922, 156] on body "Pregunta a Parrot AI Reportes Personal Inventarios Ayuda Recomienda Parrot Moch…" at bounding box center [517, 240] width 1035 height 480
click at [876, 210] on label at bounding box center [874, 215] width 18 height 20
click at [876, 210] on input "checkbox" at bounding box center [871, 215] width 12 height 12
checkbox input "false"
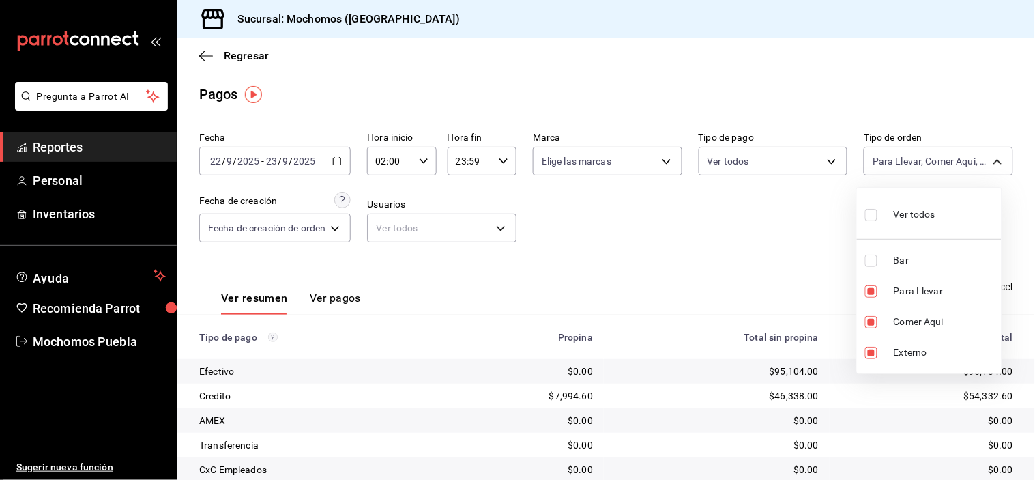
checkbox input "false"
drag, startPoint x: 872, startPoint y: 209, endPoint x: 884, endPoint y: 227, distance: 21.0
click at [871, 210] on input "checkbox" at bounding box center [871, 215] width 12 height 12
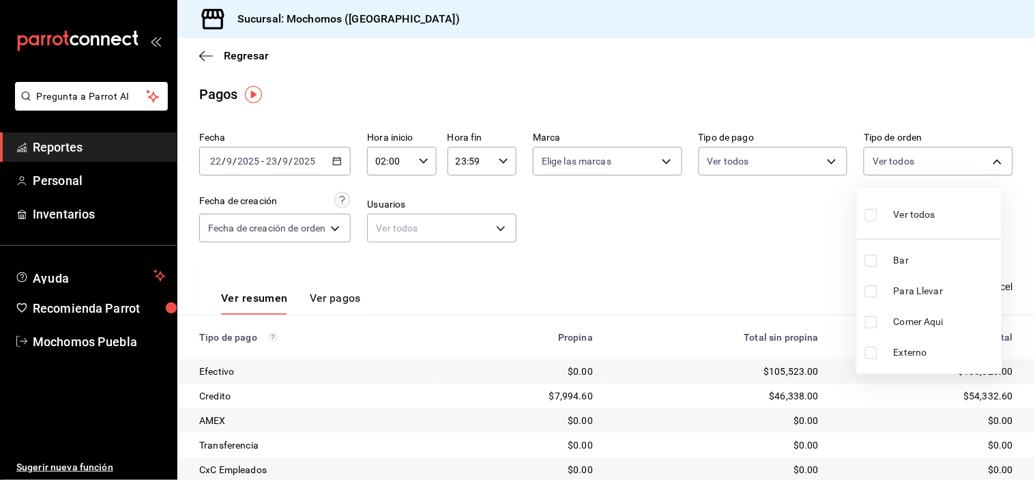
checkbox input "true"
type input "c7bc0ce2-274d-49fd-89f5-4bcf8044acf9,c9e91c43-775f-4cd6-ac16-cfdc9e5fd636,e77b1…"
checkbox input "true"
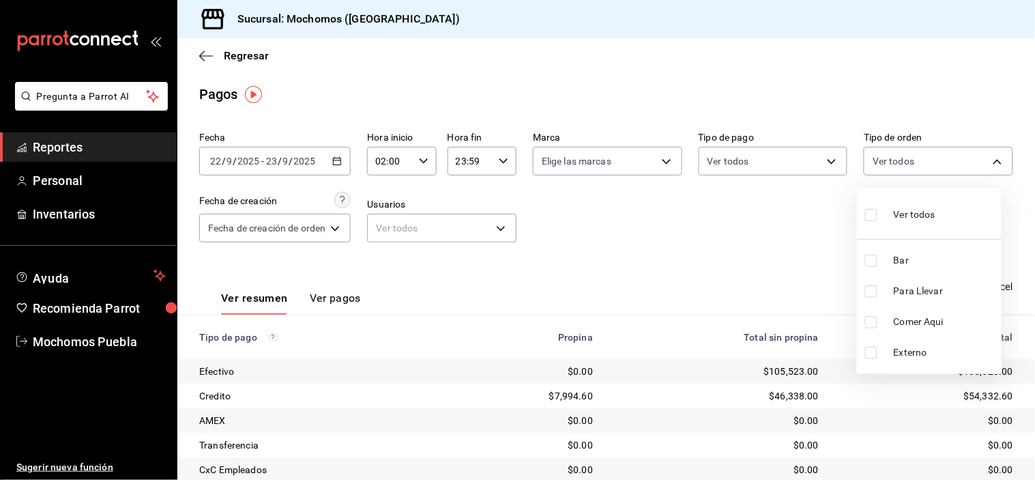
checkbox input "true"
click at [877, 254] on input "checkbox" at bounding box center [871, 260] width 12 height 12
checkbox input "false"
type input "c9e91c43-775f-4cd6-ac16-cfdc9e5fd636,e77b1244-dd56-4ae6-90a6-fad4c81c99f8,EXTER…"
checkbox input "false"
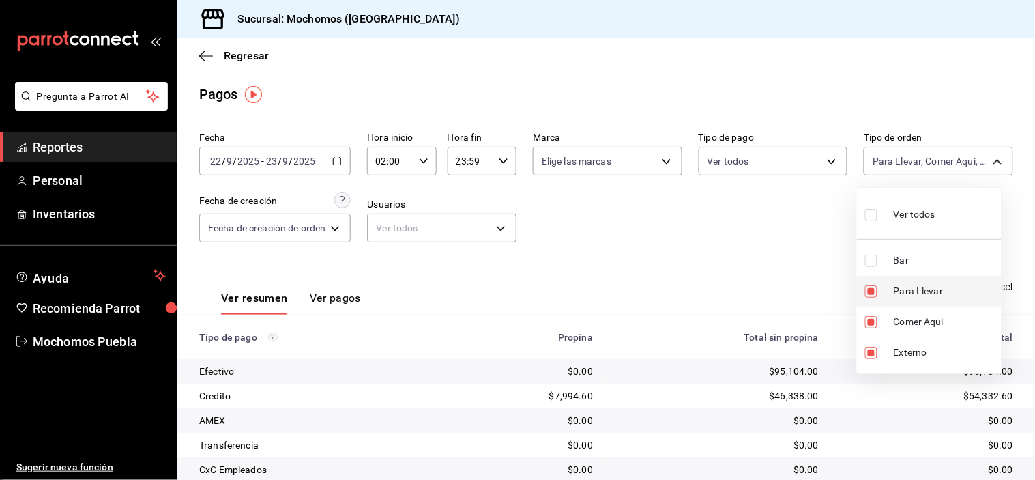
click at [871, 285] on input "checkbox" at bounding box center [871, 291] width 12 height 12
checkbox input "false"
type input "e77b1244-dd56-4ae6-90a6-fad4c81c99f8,EXTERNAL"
click at [871, 323] on input "checkbox" at bounding box center [871, 322] width 12 height 12
checkbox input "false"
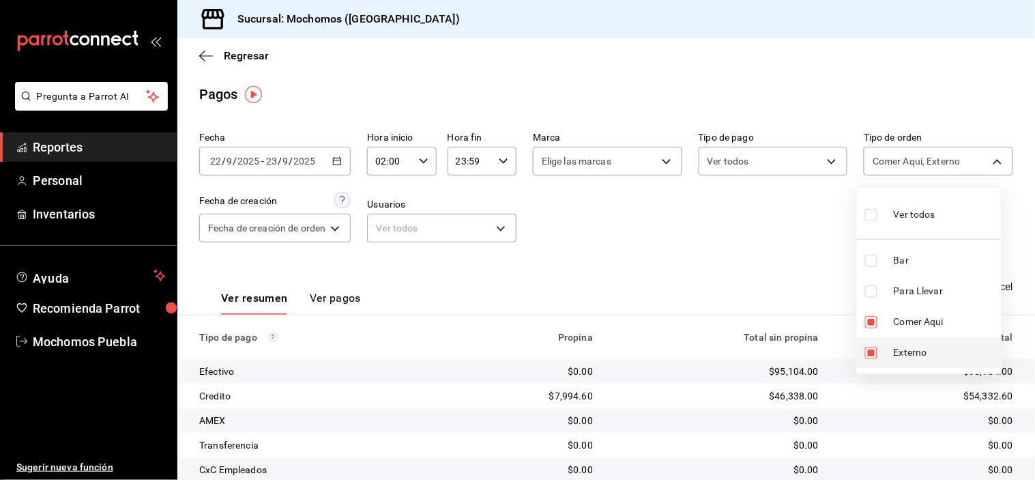
type input "EXTERNAL"
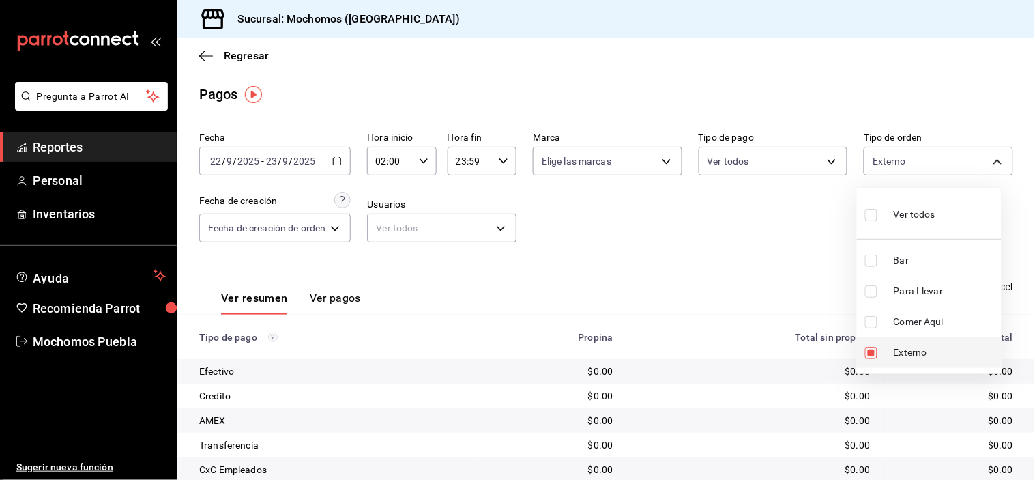
click at [871, 355] on input "checkbox" at bounding box center [871, 353] width 12 height 12
checkbox input "false"
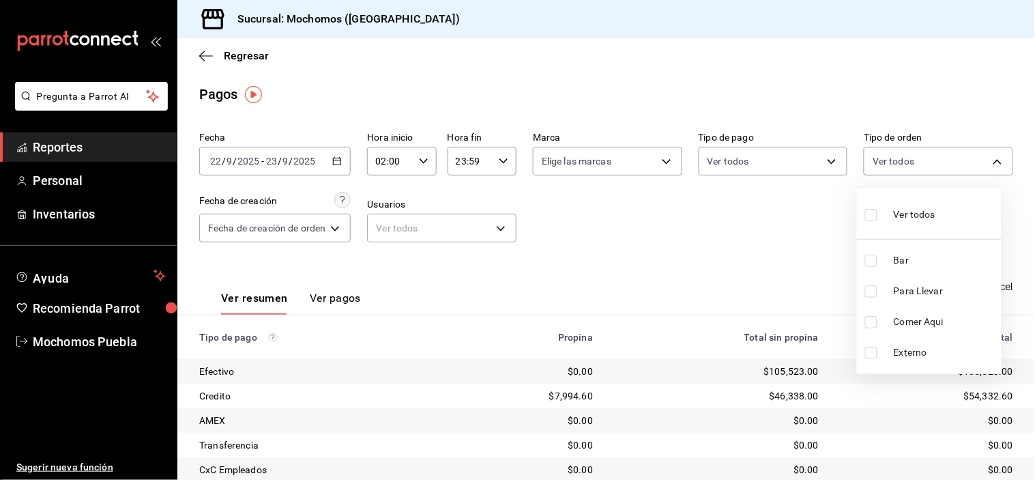
click at [886, 250] on li "Bar" at bounding box center [929, 260] width 145 height 31
type input "c7bc0ce2-274d-49fd-89f5-4bcf8044acf9"
checkbox input "true"
click at [793, 240] on div at bounding box center [517, 240] width 1035 height 480
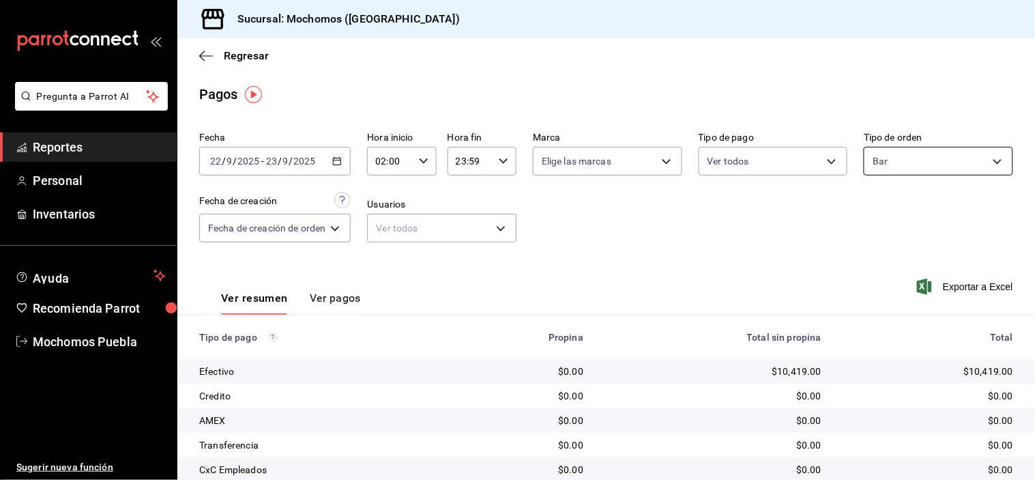
click at [920, 148] on body "Pregunta a Parrot AI Reportes Personal Inventarios Ayuda Recomienda Parrot Moch…" at bounding box center [517, 240] width 1035 height 480
click at [877, 205] on label at bounding box center [874, 215] width 18 height 20
click at [877, 209] on input "checkbox" at bounding box center [871, 215] width 12 height 12
checkbox input "false"
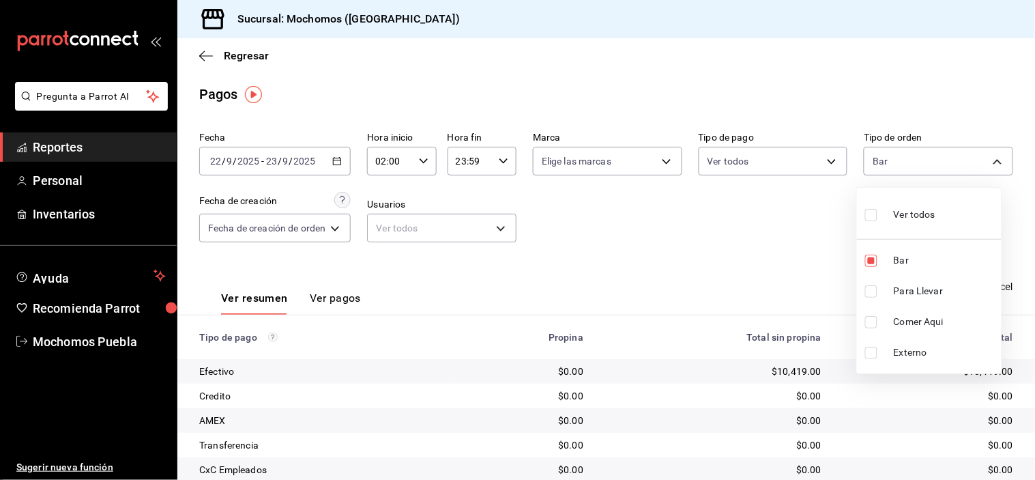
checkbox input "false"
click at [875, 209] on input "checkbox" at bounding box center [871, 215] width 12 height 12
checkbox input "true"
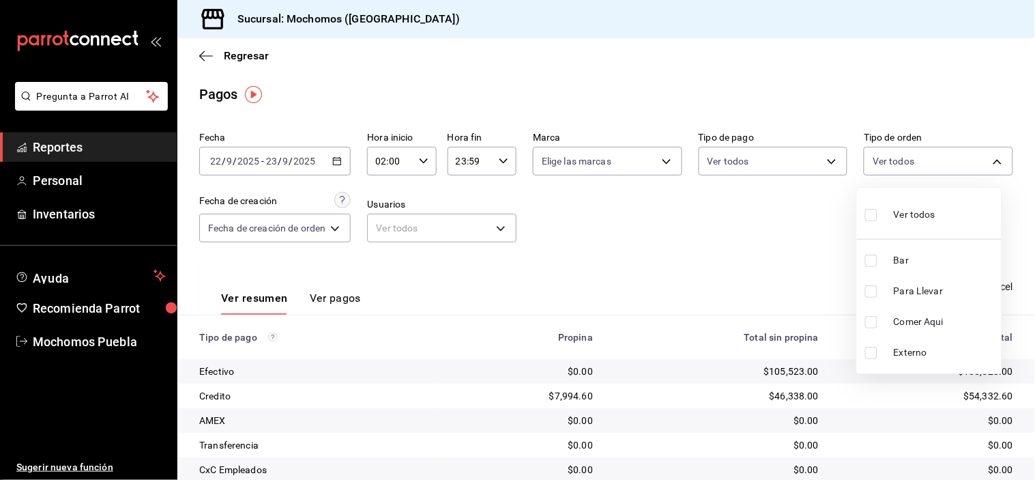
type input "c7bc0ce2-274d-49fd-89f5-4bcf8044acf9,c9e91c43-775f-4cd6-ac16-cfdc9e5fd636,e77b1…"
checkbox input "true"
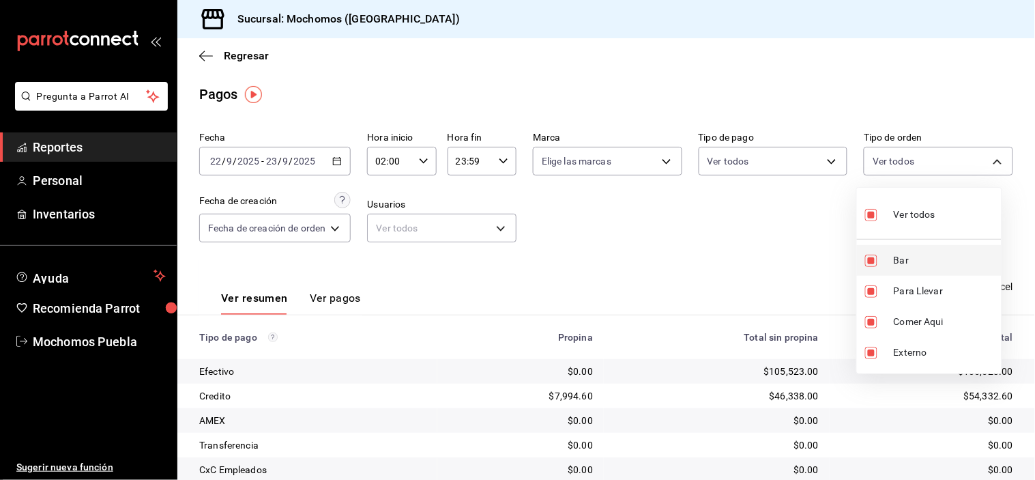
click at [874, 257] on input "checkbox" at bounding box center [871, 260] width 12 height 12
checkbox input "false"
type input "c9e91c43-775f-4cd6-ac16-cfdc9e5fd636,e77b1244-dd56-4ae6-90a6-fad4c81c99f8,EXTER…"
checkbox input "false"
click at [810, 249] on div at bounding box center [517, 240] width 1035 height 480
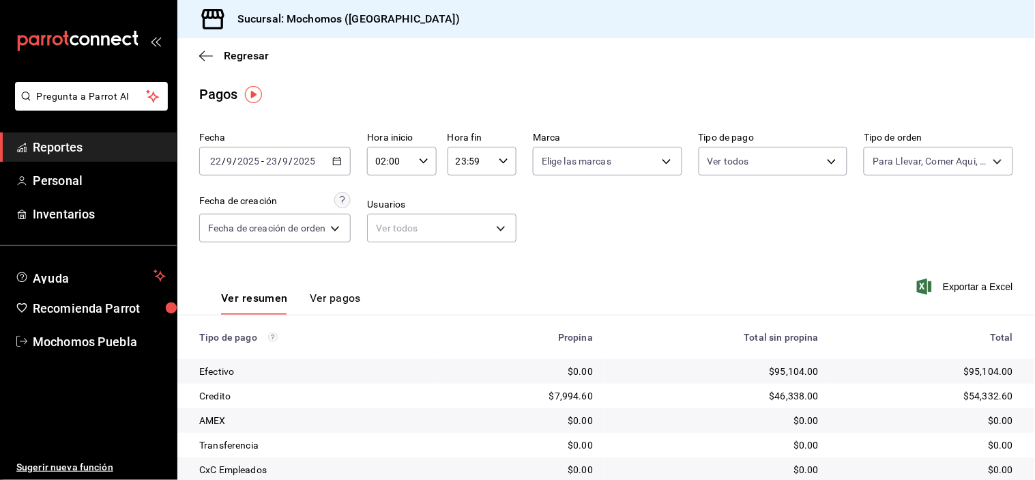
click at [417, 156] on div "02:00 Hora inicio" at bounding box center [401, 161] width 69 height 29
click at [391, 237] on span "06" at bounding box center [386, 241] width 12 height 11
type input "06:00"
click at [738, 244] on div at bounding box center [517, 240] width 1035 height 480
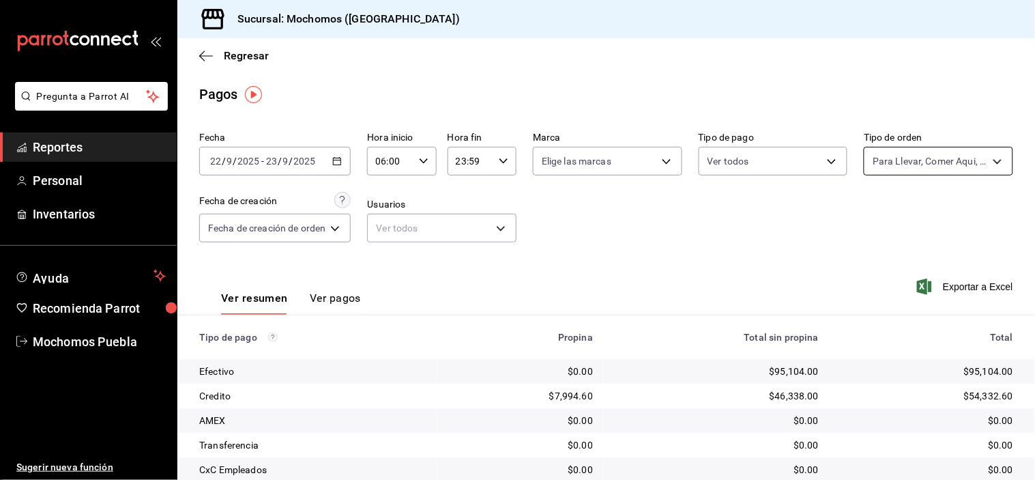
click at [931, 158] on body "Pregunta a Parrot AI Reportes Personal Inventarios Ayuda Recomienda Parrot Moch…" at bounding box center [517, 240] width 1035 height 480
click at [758, 214] on div at bounding box center [517, 240] width 1035 height 480
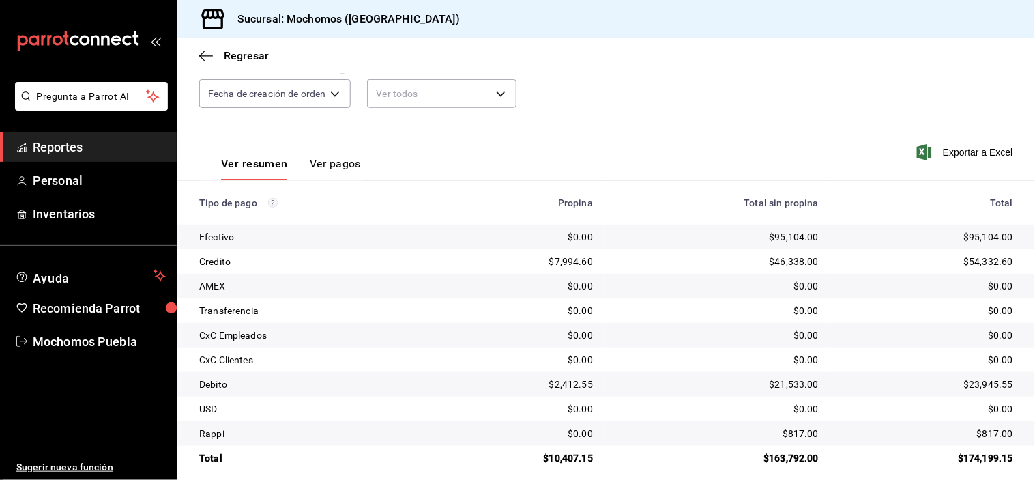
scroll to position [147, 0]
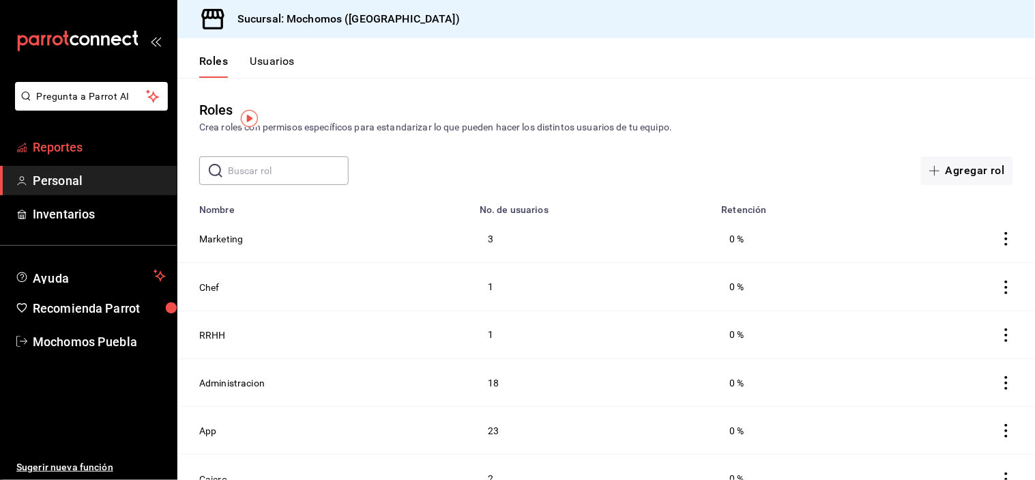
click at [79, 145] on span "Reportes" at bounding box center [99, 147] width 133 height 18
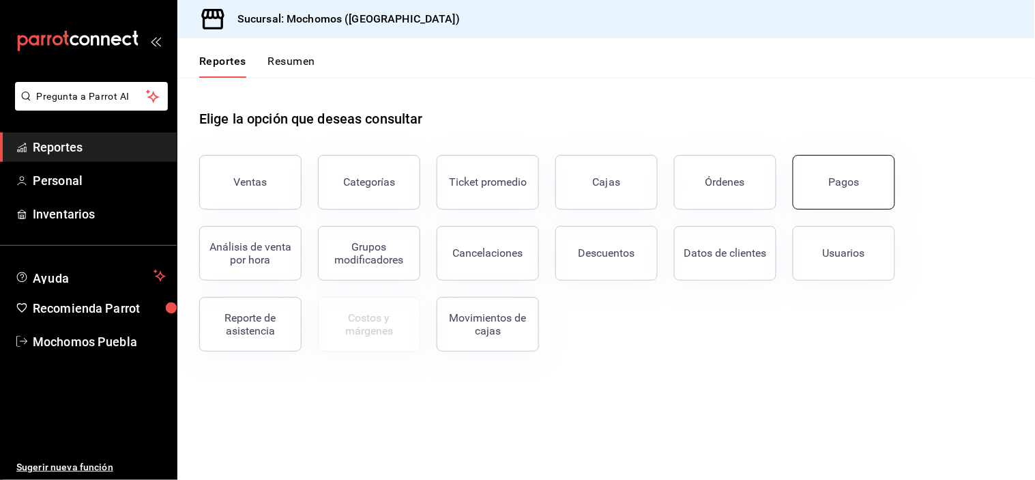
click at [853, 198] on button "Pagos" at bounding box center [844, 182] width 102 height 55
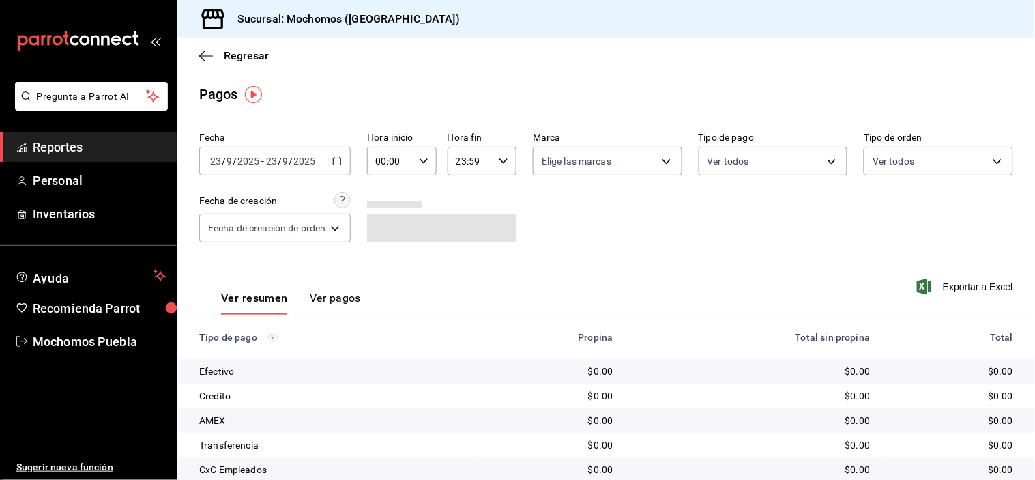
click at [337, 159] on icon "button" at bounding box center [337, 161] width 10 height 10
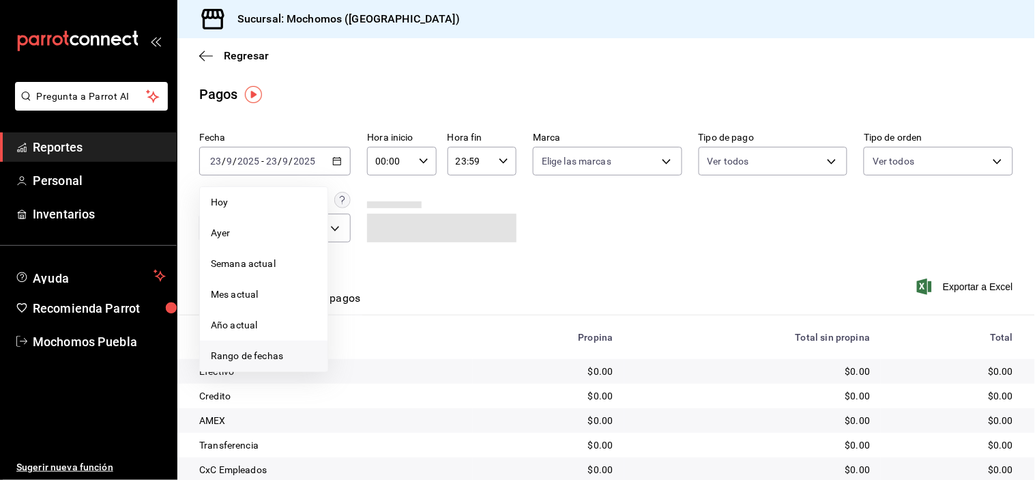
click at [239, 356] on span "Rango de fechas" at bounding box center [264, 356] width 106 height 14
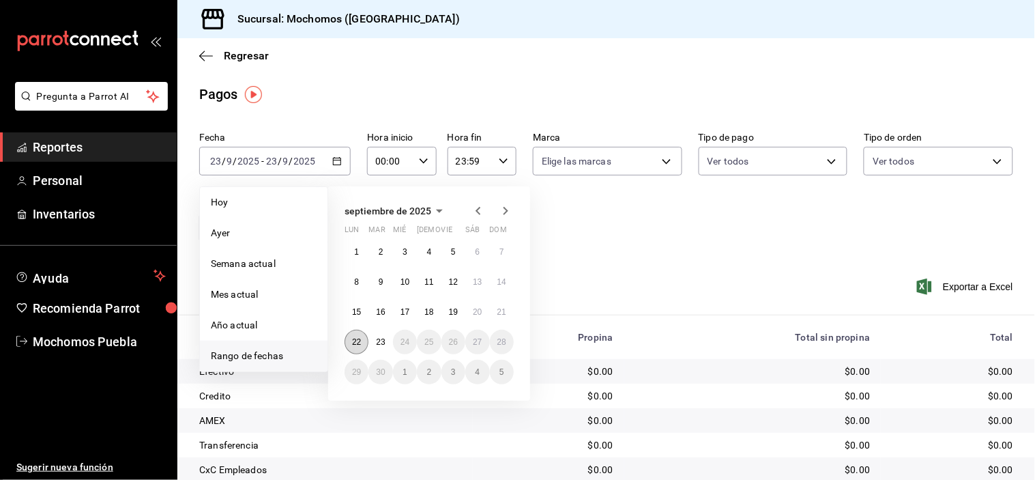
click at [355, 345] on abbr "22" at bounding box center [356, 342] width 9 height 10
click at [374, 341] on button "23" at bounding box center [380, 342] width 24 height 25
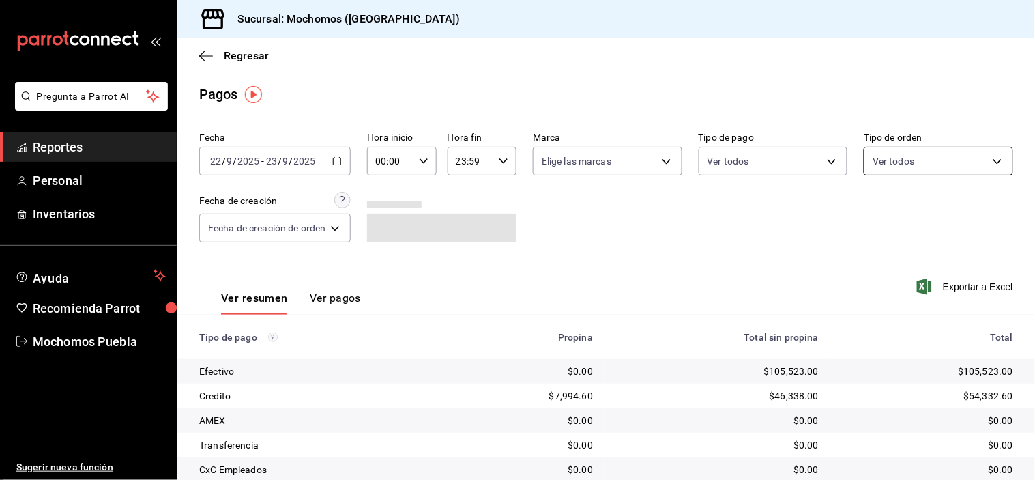
click at [992, 153] on body "Pregunta a Parrot AI Reportes Personal Inventarios Ayuda Recomienda Parrot Moch…" at bounding box center [517, 240] width 1035 height 480
click at [873, 257] on input "checkbox" at bounding box center [871, 260] width 12 height 12
checkbox input "true"
type input "c7bc0ce2-274d-49fd-89f5-4bcf8044acf9"
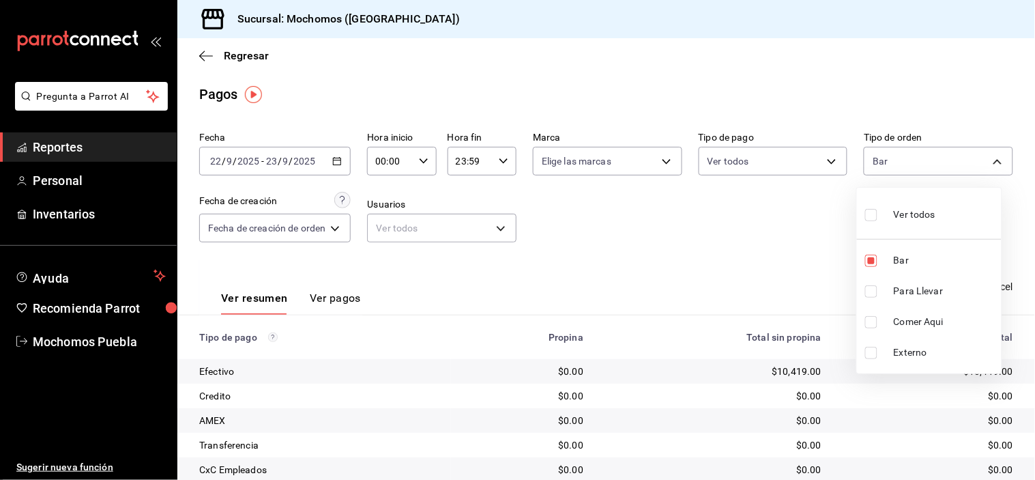
click at [867, 209] on input "checkbox" at bounding box center [871, 215] width 12 height 12
checkbox input "true"
type input "c7bc0ce2-274d-49fd-89f5-4bcf8044acf9,c9e91c43-775f-4cd6-ac16-cfdc9e5fd636,e77b1…"
checkbox input "true"
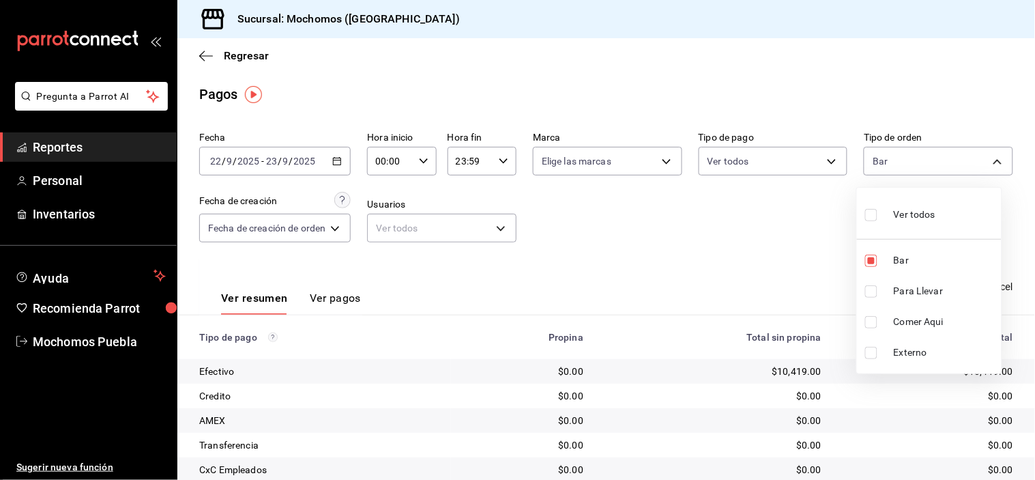
checkbox input "true"
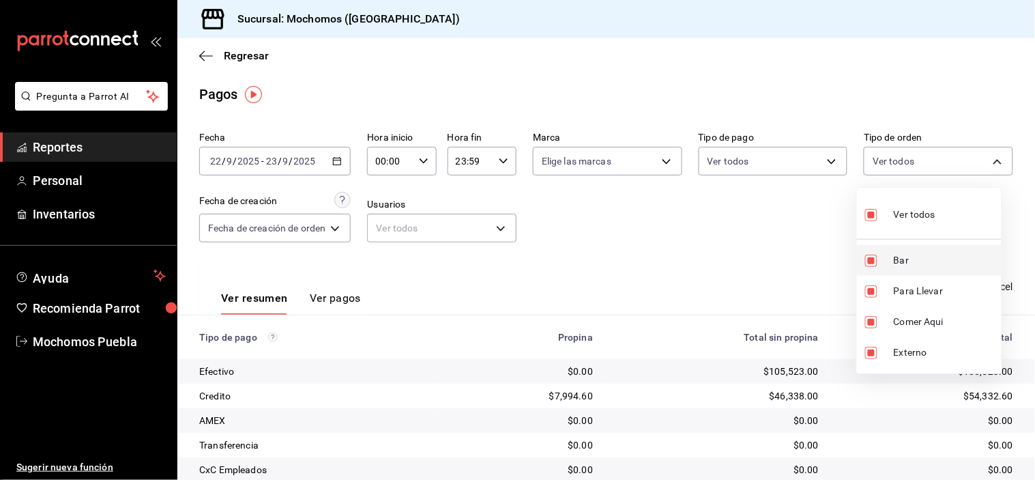
click at [865, 255] on input "checkbox" at bounding box center [871, 260] width 12 height 12
checkbox input "false"
type input "c9e91c43-775f-4cd6-ac16-cfdc9e5fd636,e77b1244-dd56-4ae6-90a6-fad4c81c99f8,EXTER…"
checkbox input "false"
click at [810, 244] on div at bounding box center [517, 240] width 1035 height 480
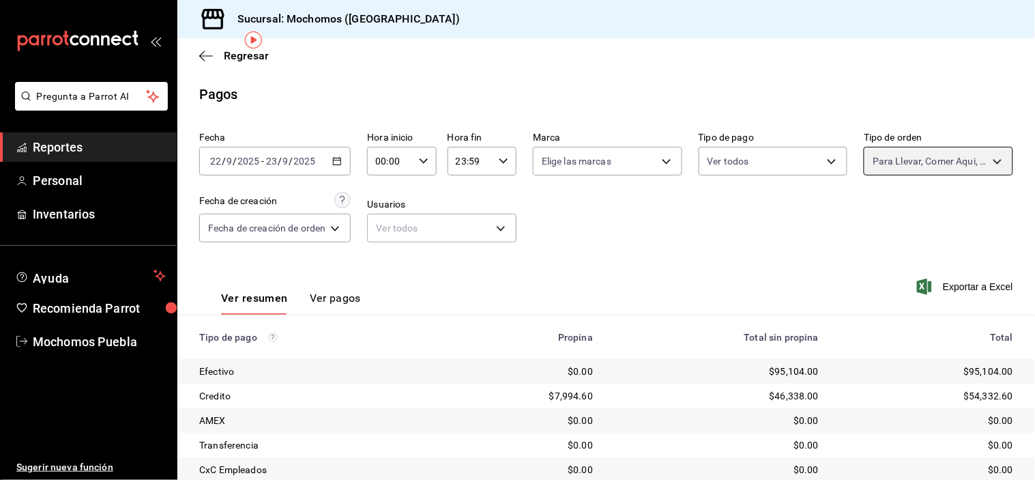
scroll to position [147, 0]
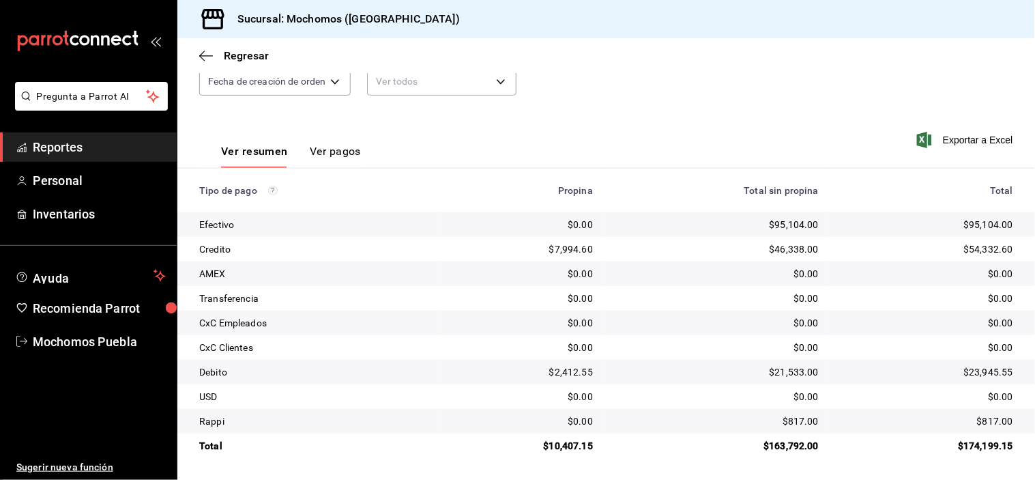
click at [908, 50] on div "Regresar" at bounding box center [606, 55] width 858 height 35
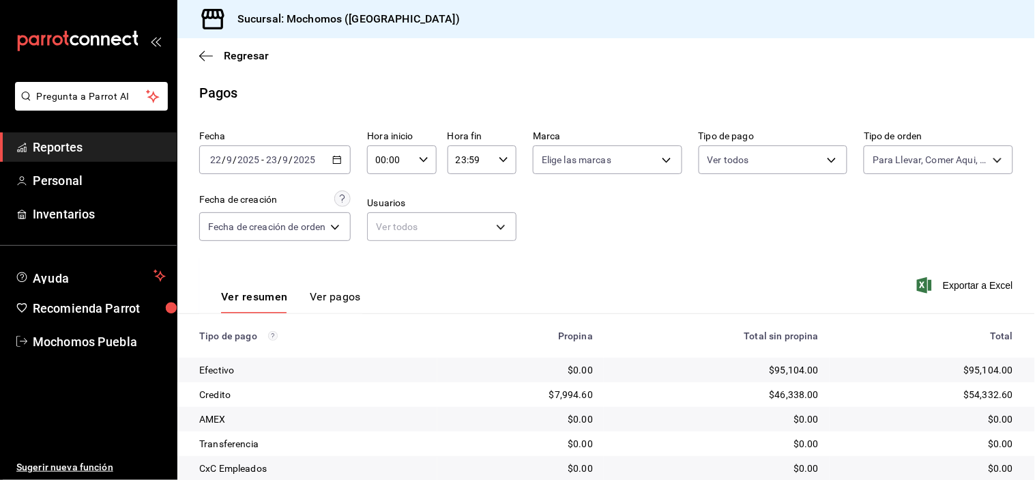
scroll to position [0, 0]
click at [425, 162] on \(Stroke\) "button" at bounding box center [424, 160] width 8 height 5
click at [385, 228] on button "06" at bounding box center [386, 241] width 29 height 27
click at [671, 250] on div at bounding box center [517, 240] width 1035 height 480
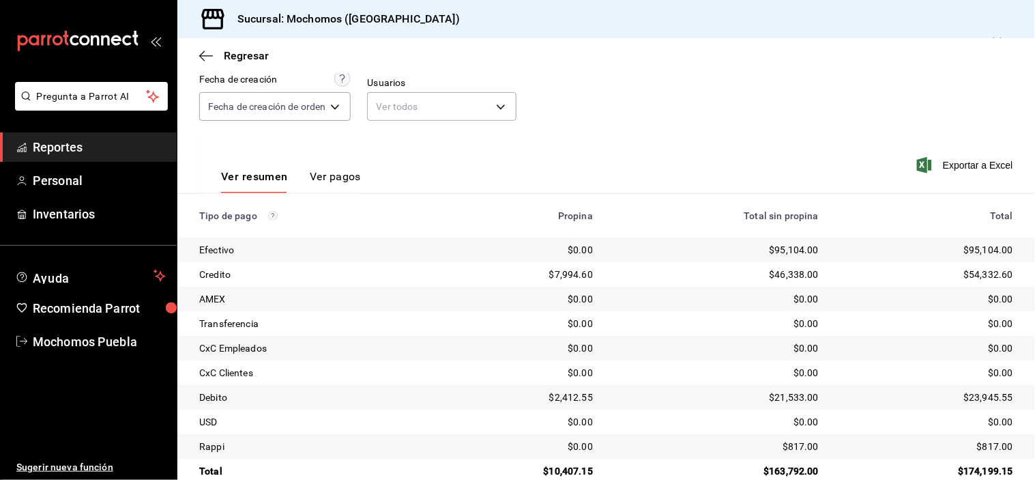
scroll to position [147, 0]
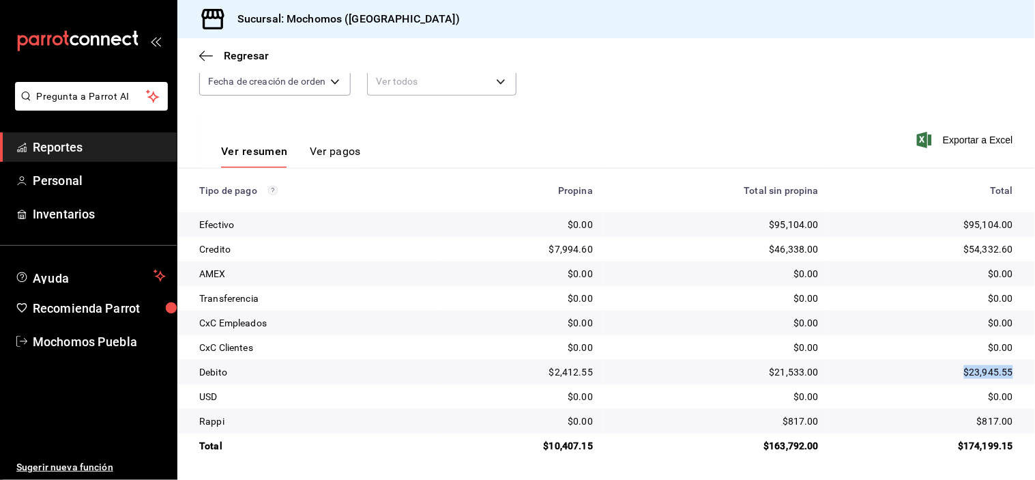
drag, startPoint x: 954, startPoint y: 375, endPoint x: 1006, endPoint y: 374, distance: 52.5
click at [1006, 374] on td "$23,945.55" at bounding box center [932, 372] width 205 height 25
drag, startPoint x: 762, startPoint y: 452, endPoint x: 826, endPoint y: 457, distance: 64.3
click at [826, 457] on tr "Total $10,407.15 $163,792.00 $174,199.15" at bounding box center [606, 445] width 858 height 25
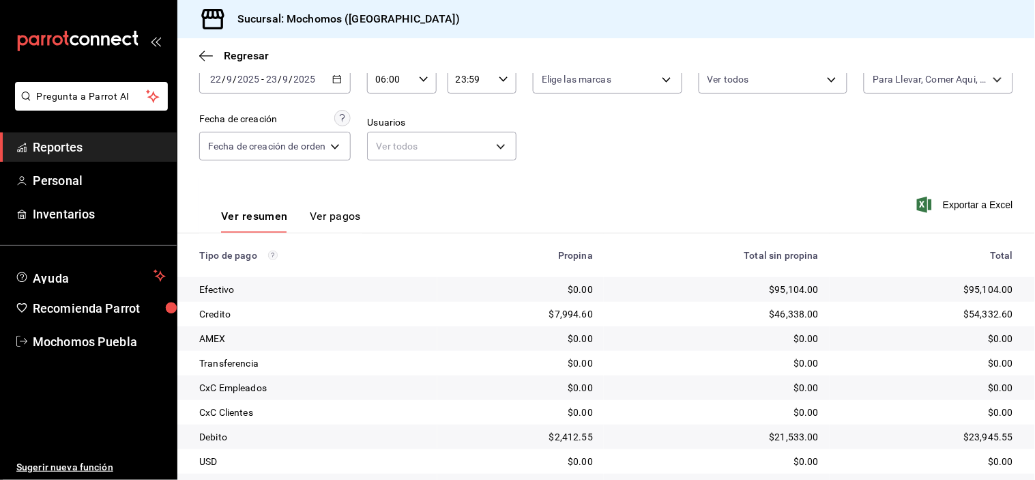
scroll to position [0, 0]
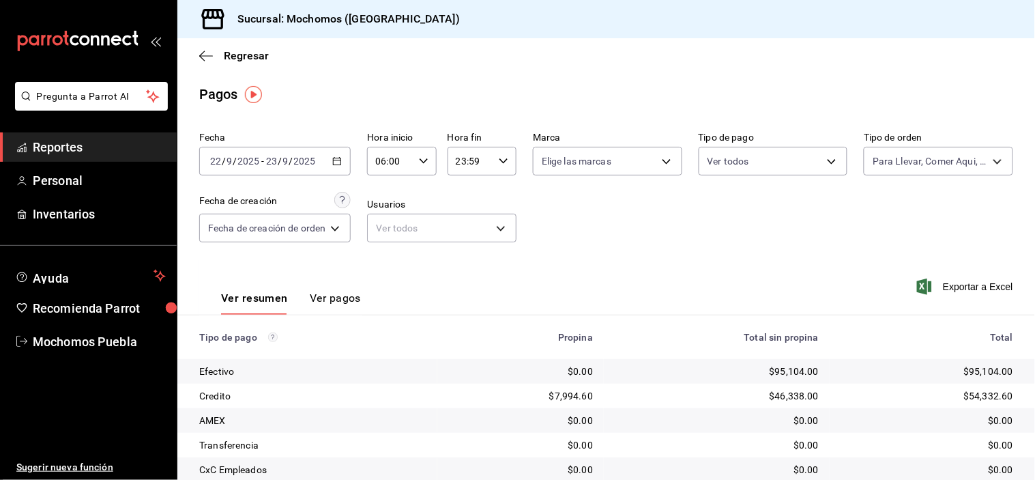
click at [419, 160] on icon "button" at bounding box center [424, 161] width 10 height 10
click at [393, 191] on button "00" at bounding box center [386, 196] width 29 height 27
click at [753, 246] on div at bounding box center [517, 240] width 1035 height 480
click at [417, 156] on div "00:00 Hora inicio" at bounding box center [401, 161] width 69 height 29
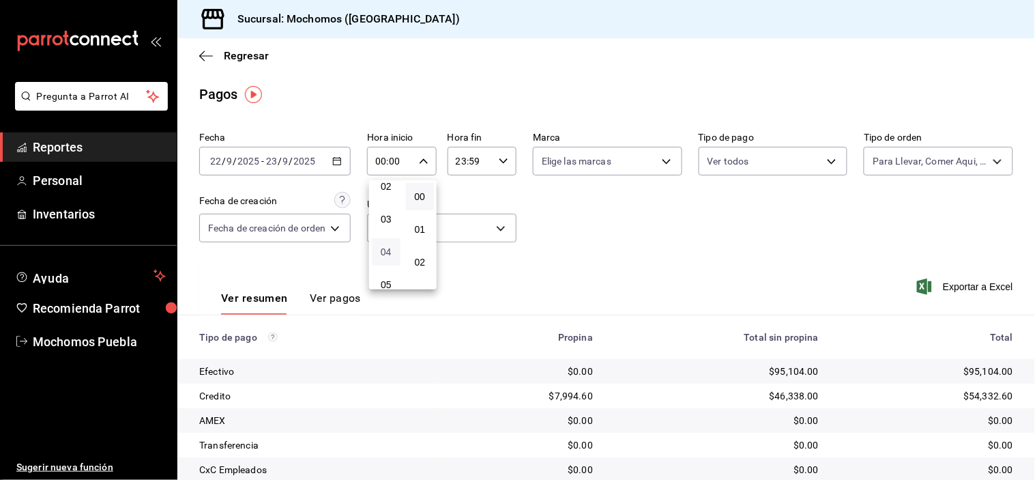
click at [385, 253] on span "04" at bounding box center [386, 251] width 12 height 11
type input "04:00"
click at [637, 260] on div at bounding box center [517, 240] width 1035 height 480
click at [424, 154] on div "04:00 Hora inicio" at bounding box center [401, 161] width 69 height 29
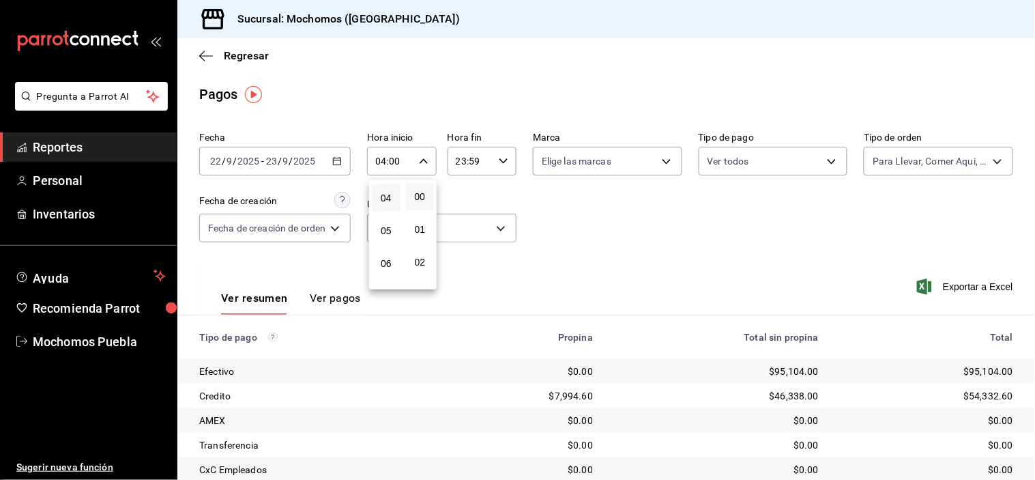
click at [584, 202] on div at bounding box center [517, 240] width 1035 height 480
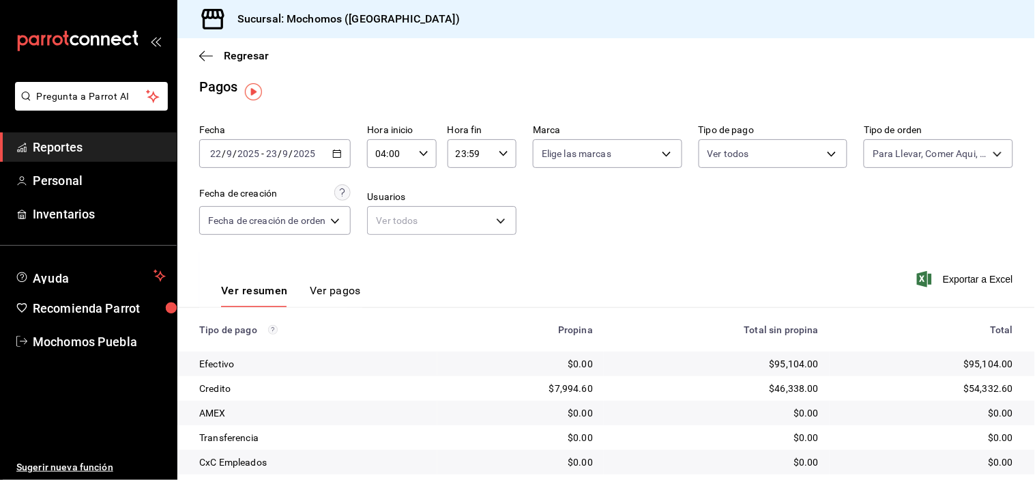
scroll to position [0, 0]
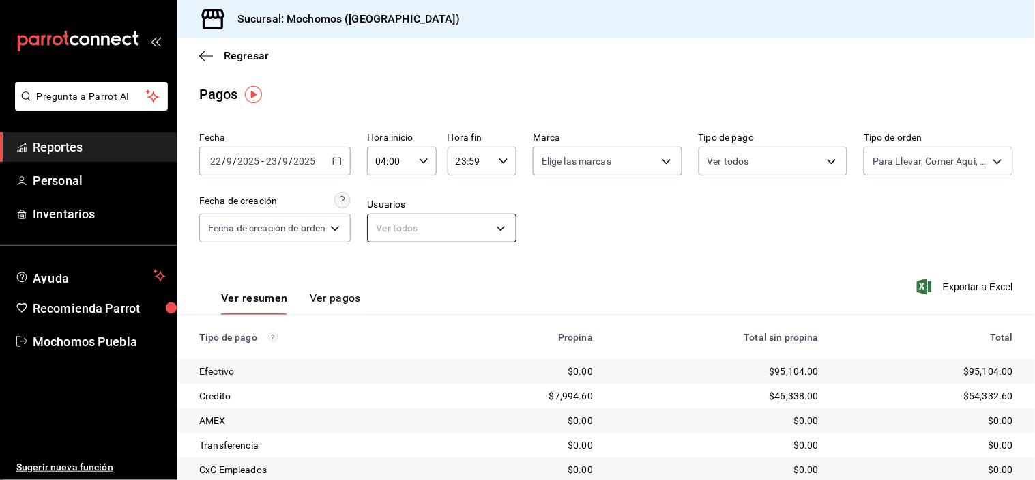
click at [505, 221] on body "Pregunta a Parrot AI Reportes Personal Inventarios Ayuda Recomienda Parrot Moch…" at bounding box center [517, 240] width 1035 height 480
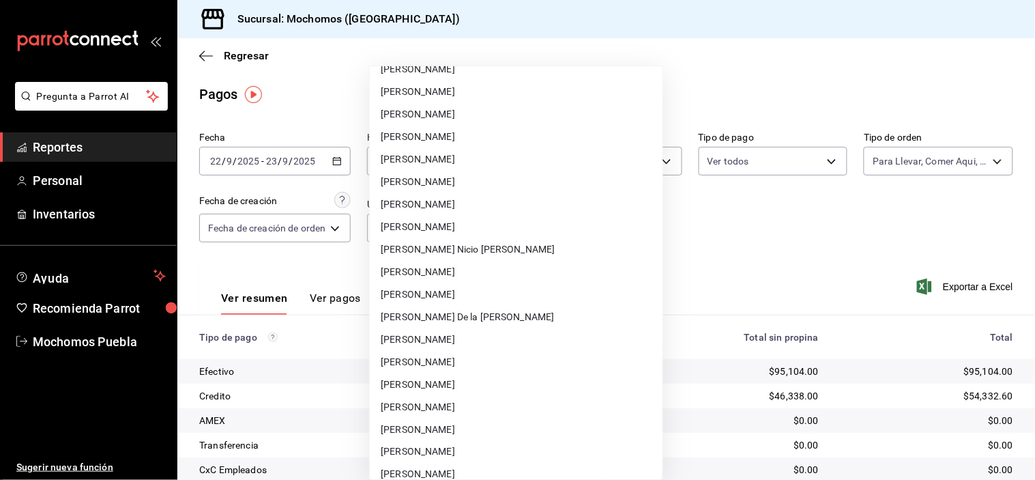
scroll to position [9604, 0]
click at [639, 255] on div at bounding box center [517, 240] width 1035 height 480
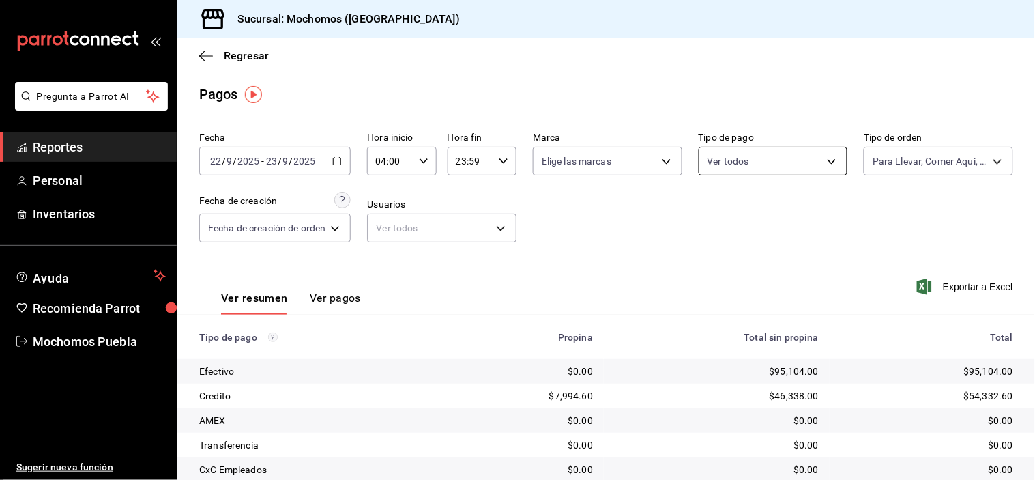
click at [727, 169] on body "Pregunta a Parrot AI Reportes Personal Inventarios Ayuda Recomienda Parrot Moch…" at bounding box center [517, 240] width 1035 height 480
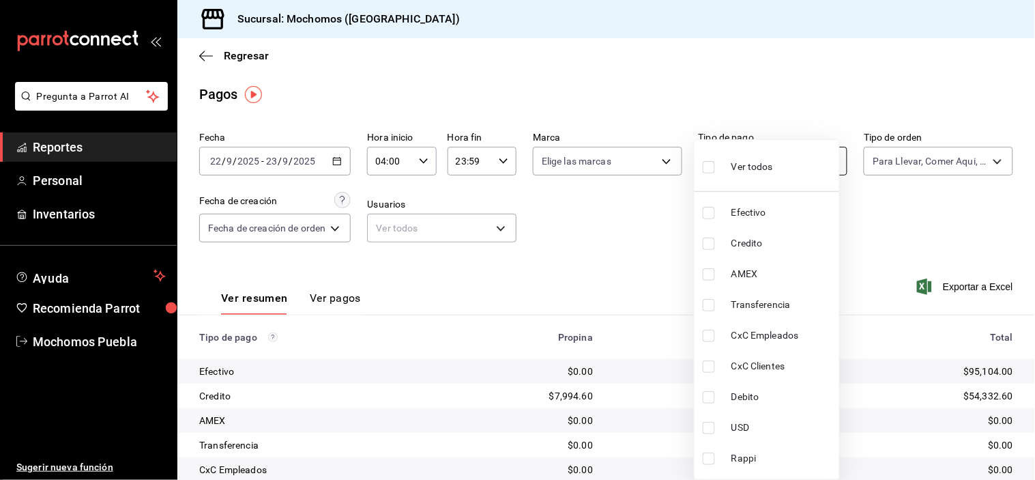
click at [727, 169] on div "Ver todos" at bounding box center [738, 165] width 70 height 29
type input "14c259f3-e8e4-4d78-aa5e-90f907249be7,d3c2c662-8fc5-4ba5-85fd-d97b46220dc6,9390a…"
checkbox input "true"
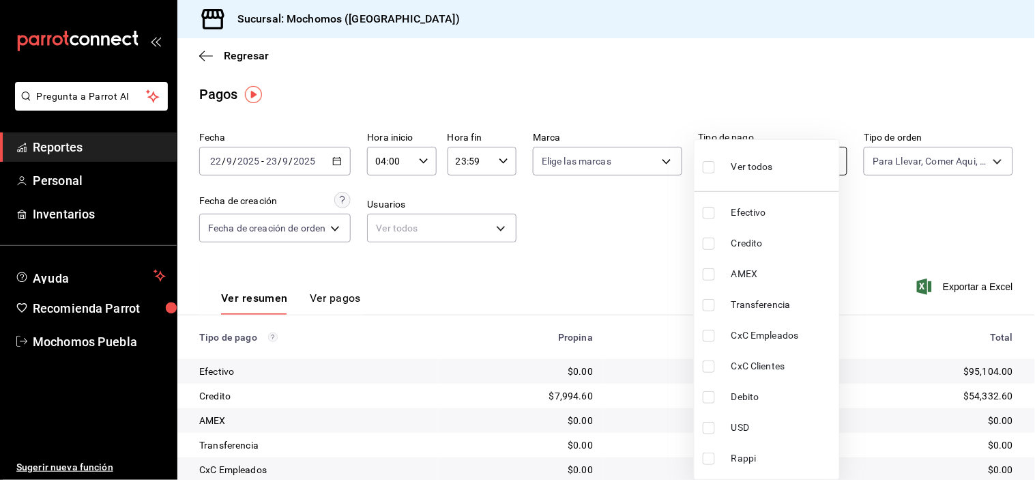
checkbox input "true"
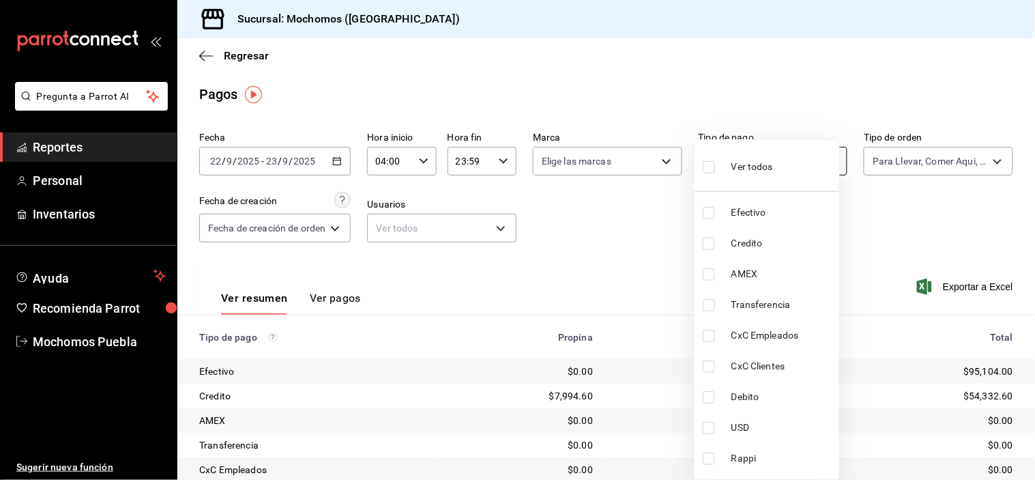
checkbox input "true"
click at [794, 169] on li "Ver todos" at bounding box center [767, 165] width 145 height 40
checkbox input "false"
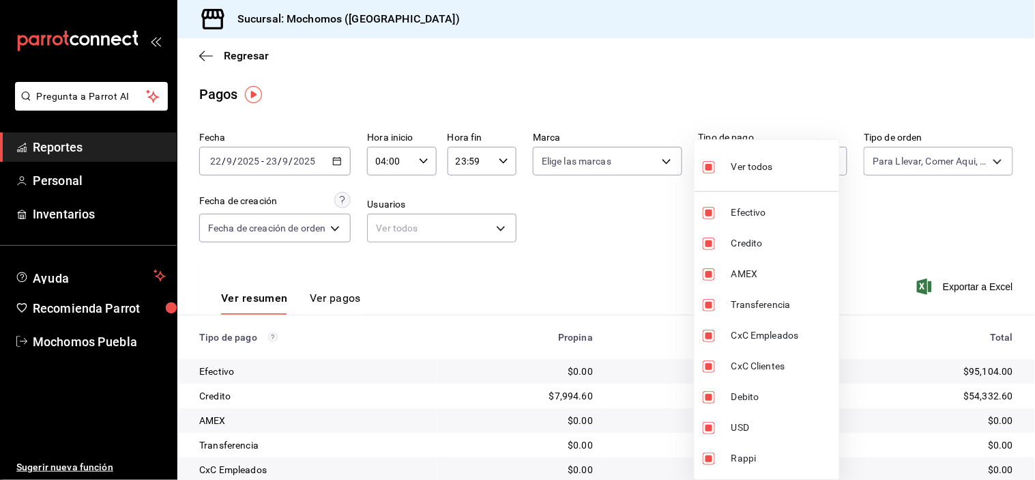
checkbox input "false"
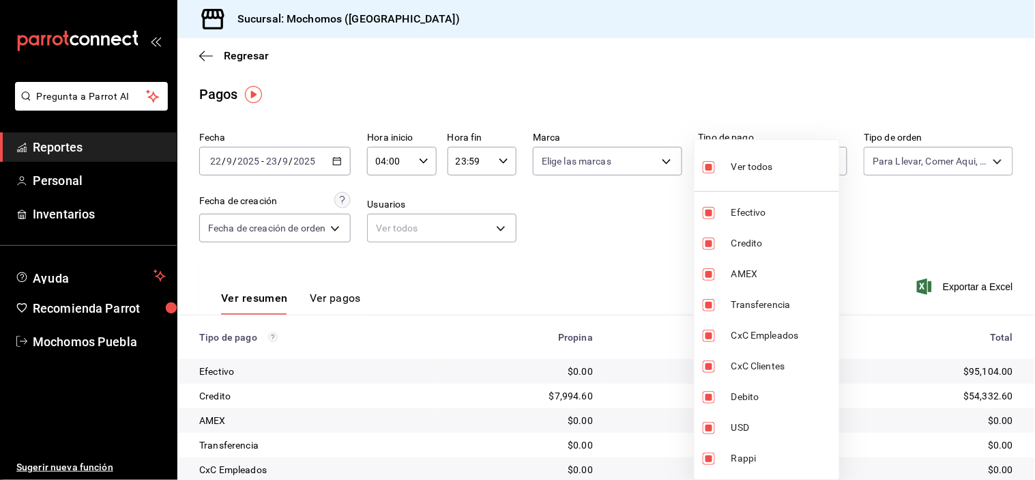
checkbox input "false"
click at [660, 217] on div at bounding box center [517, 240] width 1035 height 480
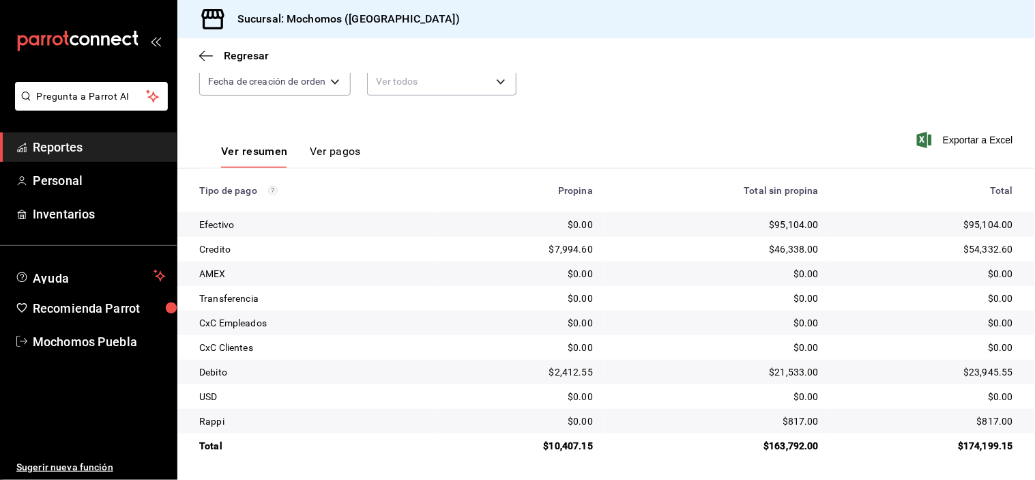
scroll to position [71, 0]
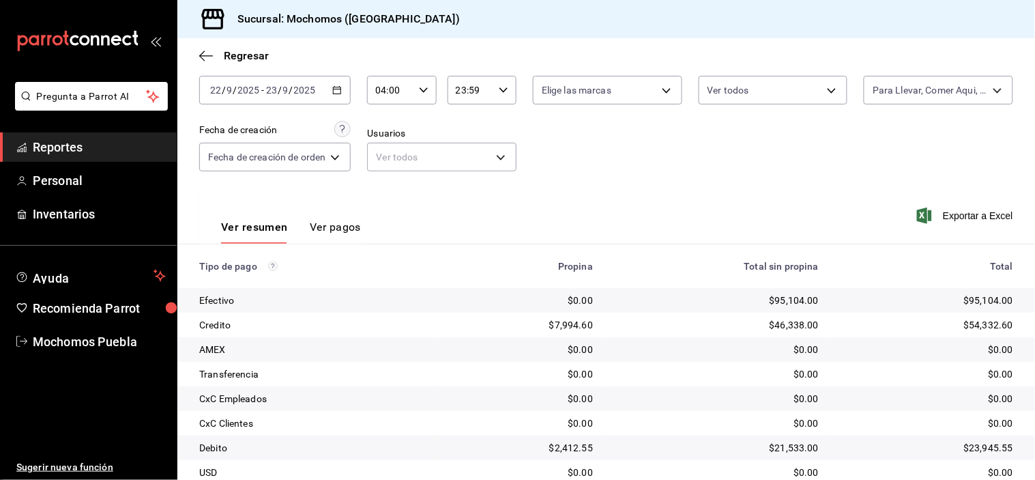
click at [327, 220] on button "Ver pagos" at bounding box center [335, 231] width 51 height 23
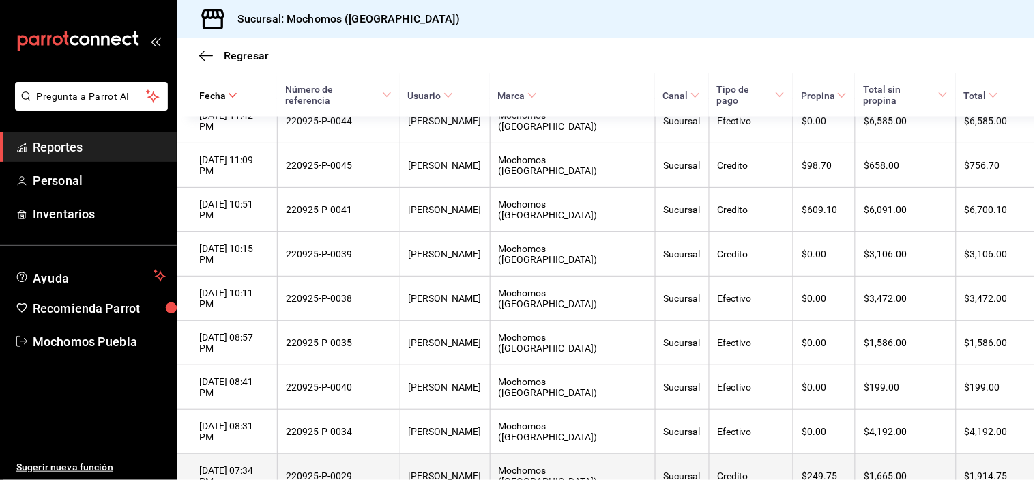
scroll to position [495, 0]
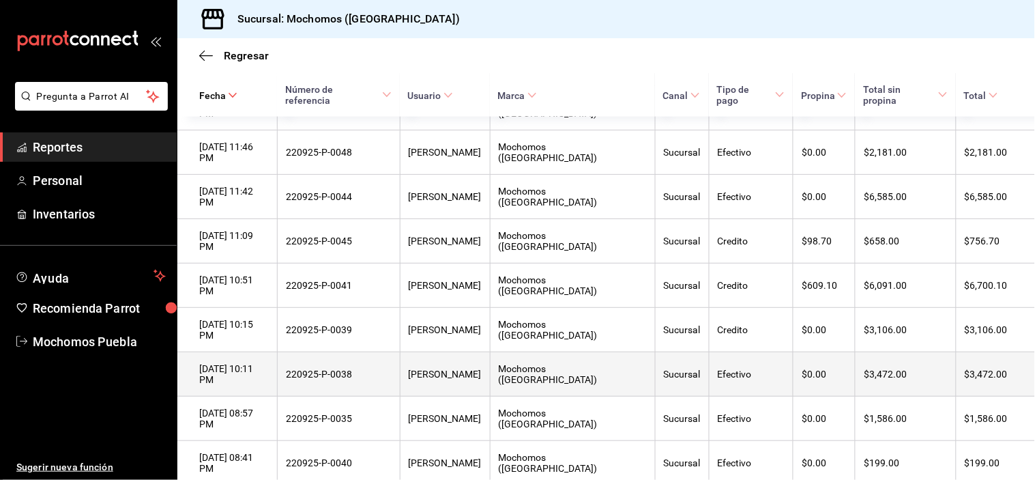
click at [247, 363] on div "22/09/2025 10:11 PM" at bounding box center [234, 374] width 70 height 22
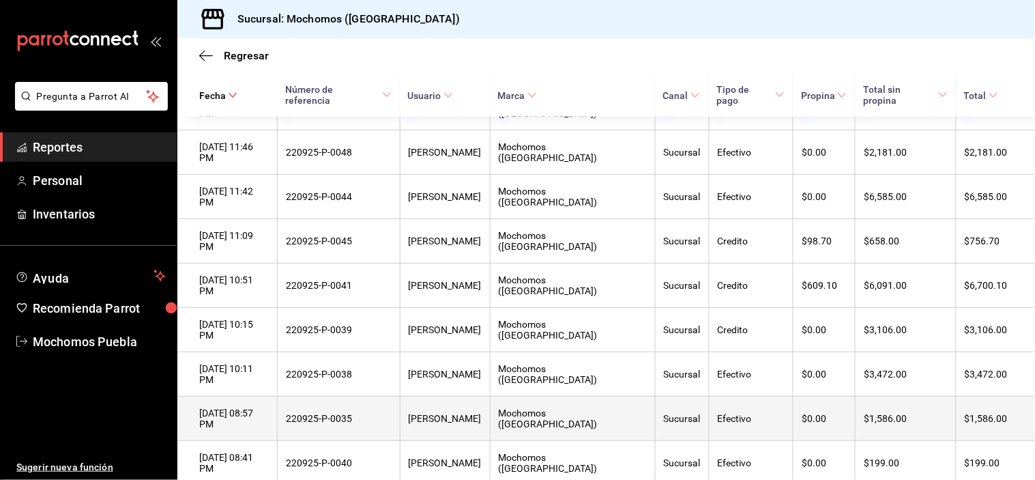
click at [391, 413] on div "220925-P-0035" at bounding box center [338, 418] width 105 height 11
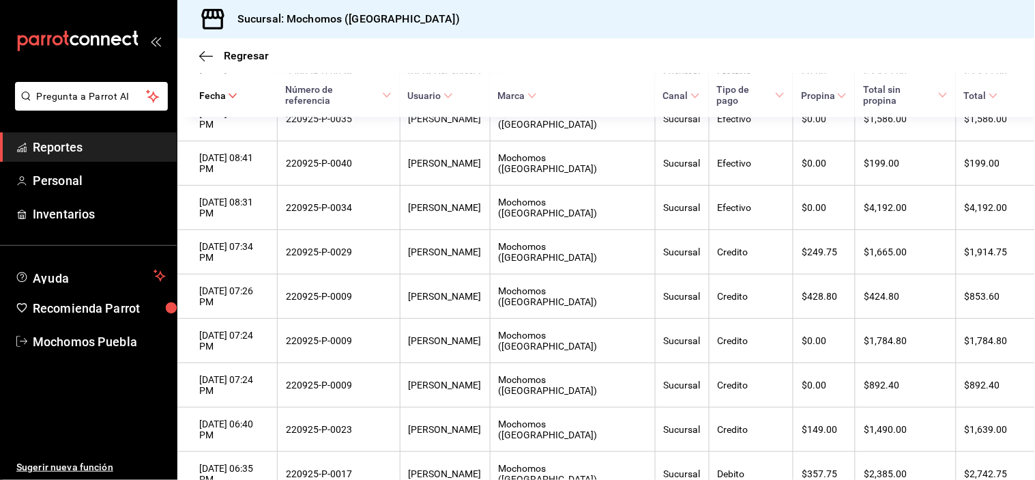
scroll to position [761, 0]
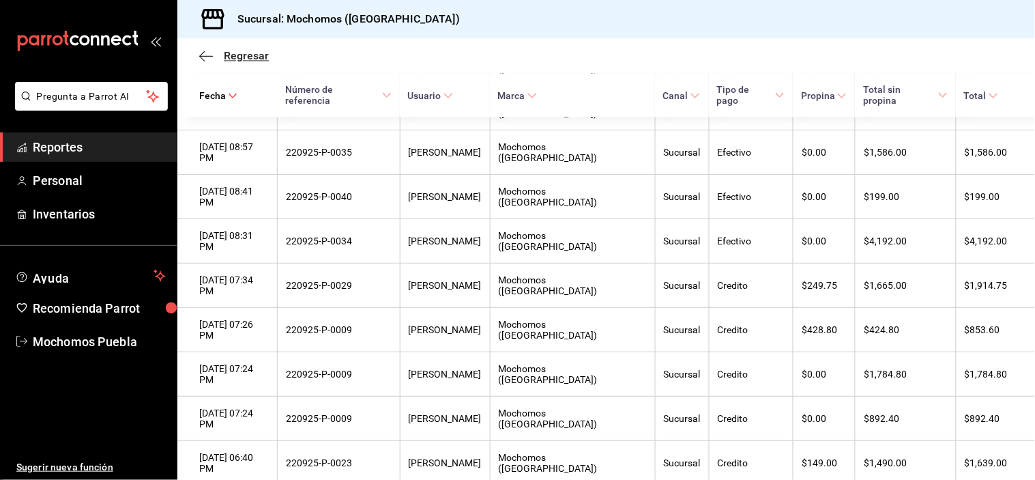
click at [221, 56] on span "Regresar" at bounding box center [234, 55] width 70 height 13
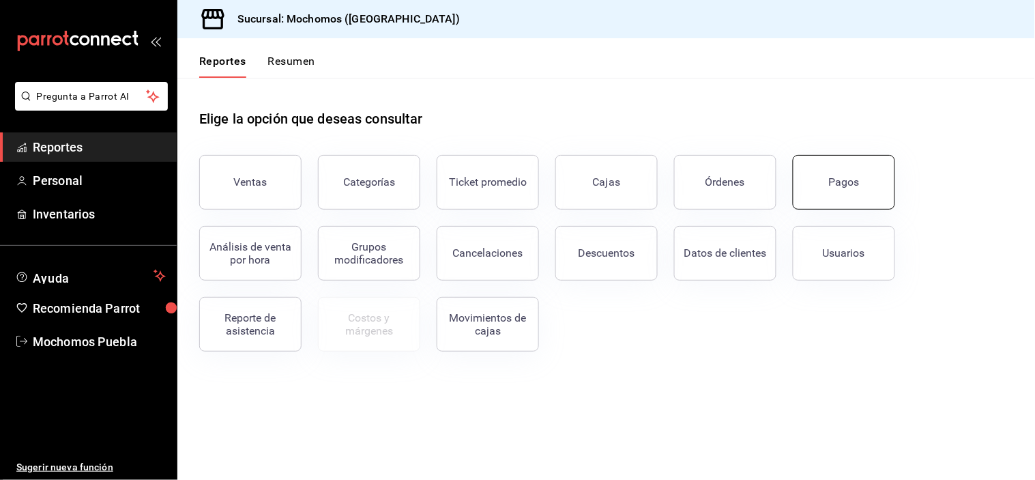
click at [855, 185] on div "Pagos" at bounding box center [844, 181] width 31 height 13
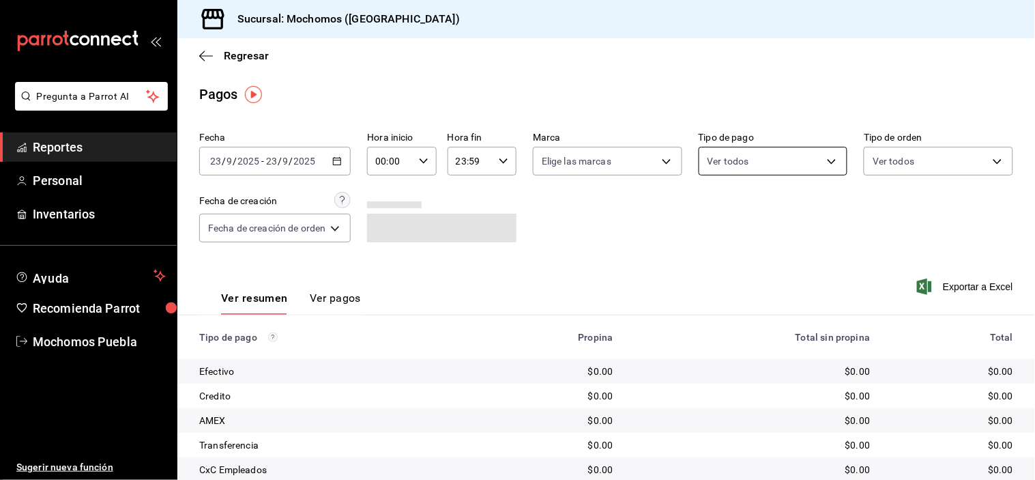
click at [742, 155] on body "Pregunta a Parrot AI Reportes Personal Inventarios Ayuda Recomienda Parrot Moch…" at bounding box center [517, 240] width 1035 height 480
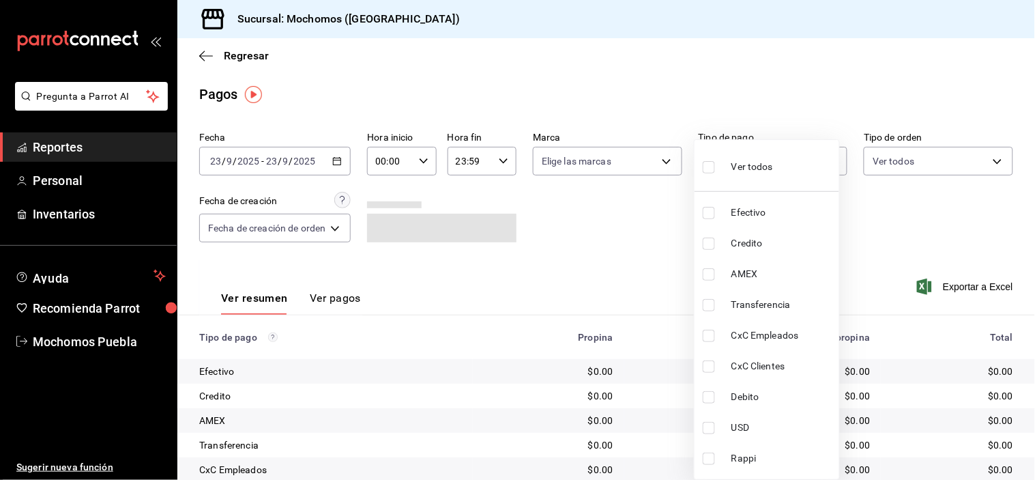
click at [608, 184] on div at bounding box center [517, 240] width 1035 height 480
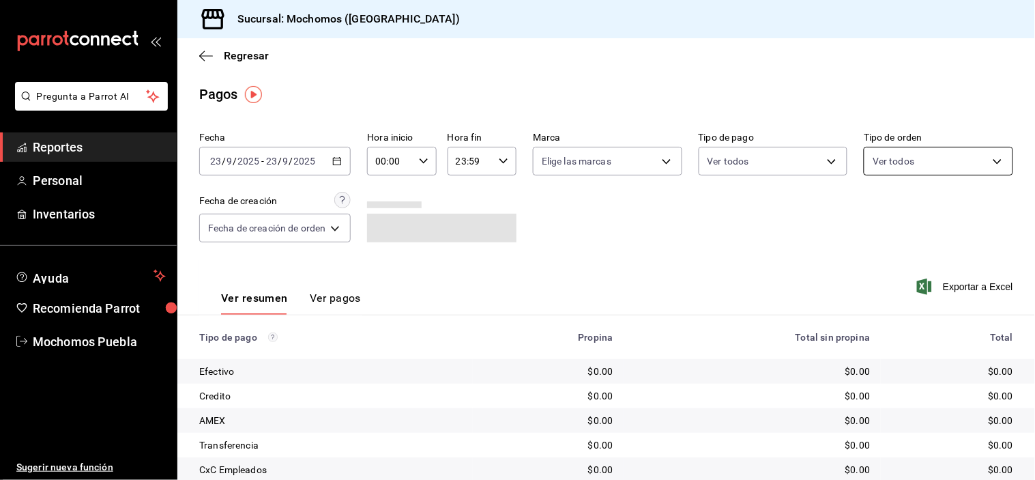
click at [911, 156] on body "Pregunta a Parrot AI Reportes Personal Inventarios Ayuda Recomienda Parrot Moch…" at bounding box center [517, 240] width 1035 height 480
click at [882, 250] on li "Bar" at bounding box center [929, 260] width 145 height 31
type input "c7bc0ce2-274d-49fd-89f5-4bcf8044acf9"
checkbox input "true"
click at [871, 202] on div "Ver todos" at bounding box center [900, 213] width 70 height 29
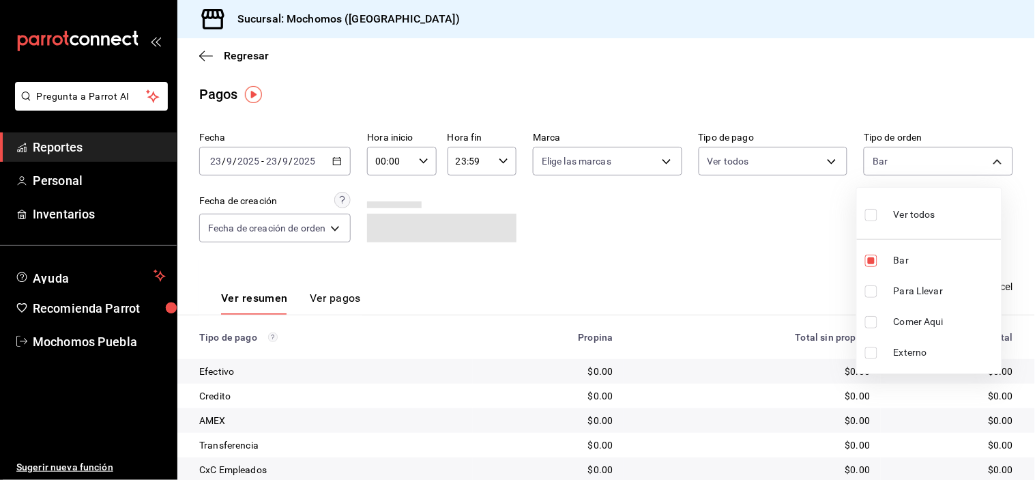
type input "c7bc0ce2-274d-49fd-89f5-4bcf8044acf9,c9e91c43-775f-4cd6-ac16-cfdc9e5fd636,e77b1…"
checkbox input "true"
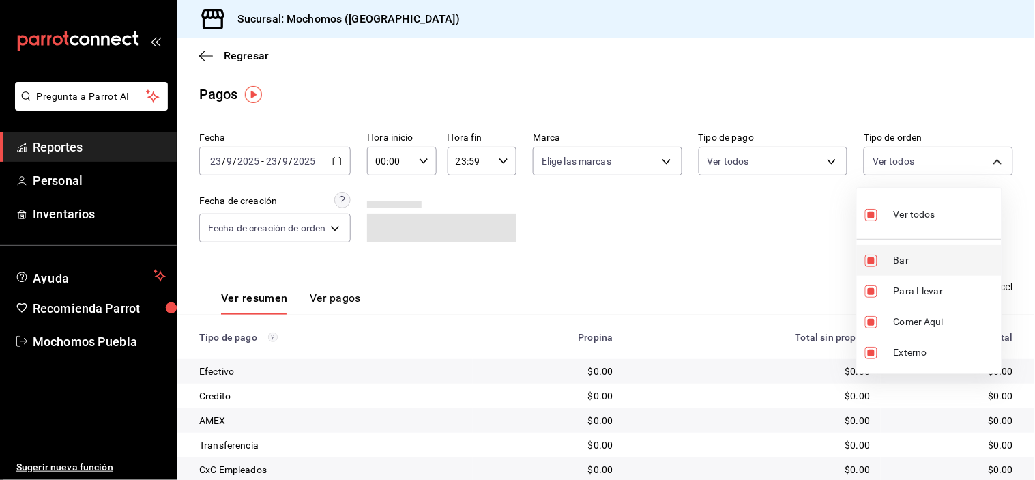
click at [870, 258] on input "checkbox" at bounding box center [871, 260] width 12 height 12
checkbox input "false"
type input "c9e91c43-775f-4cd6-ac16-cfdc9e5fd636,e77b1244-dd56-4ae6-90a6-fad4c81c99f8,EXTER…"
checkbox input "false"
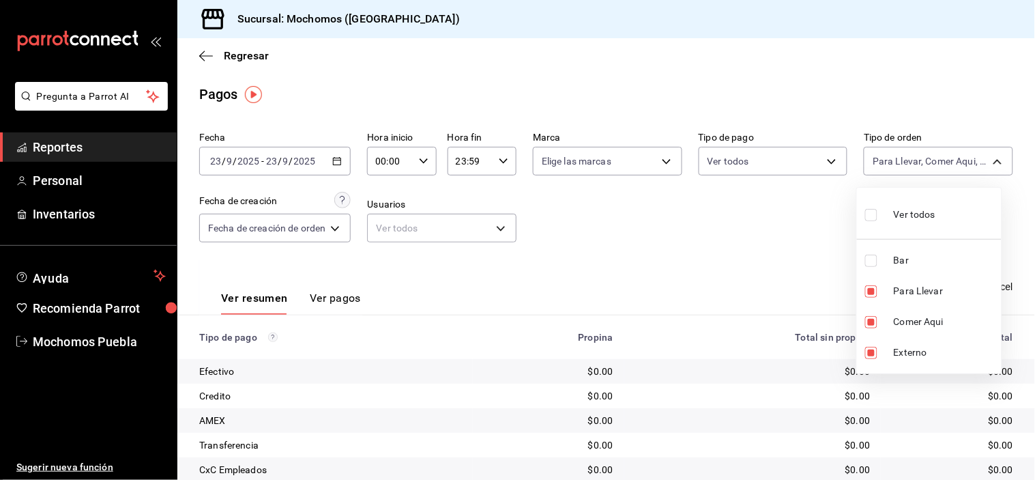
click at [787, 263] on div at bounding box center [517, 240] width 1035 height 480
click at [338, 159] on icon "button" at bounding box center [337, 161] width 10 height 10
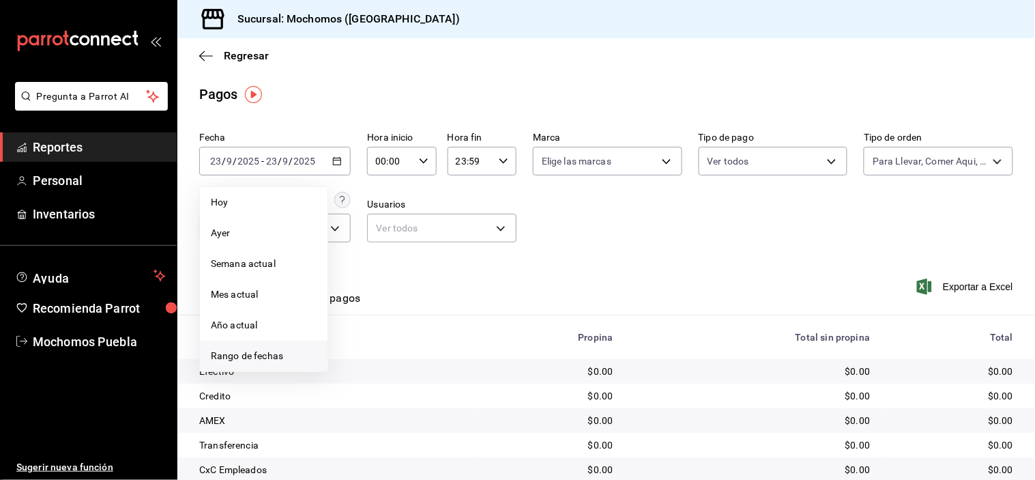
click at [264, 360] on span "Rango de fechas" at bounding box center [264, 356] width 106 height 14
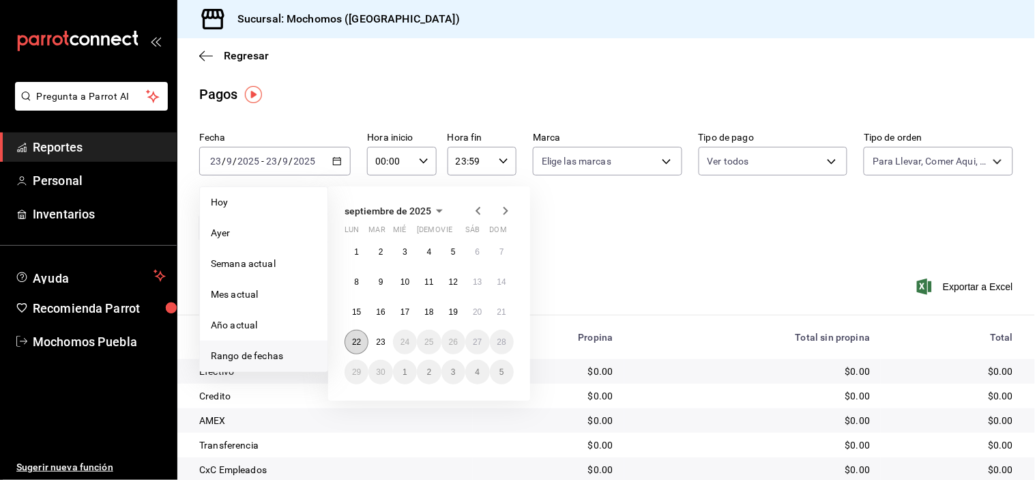
click at [345, 335] on button "22" at bounding box center [357, 342] width 24 height 25
click at [373, 339] on button "23" at bounding box center [380, 342] width 24 height 25
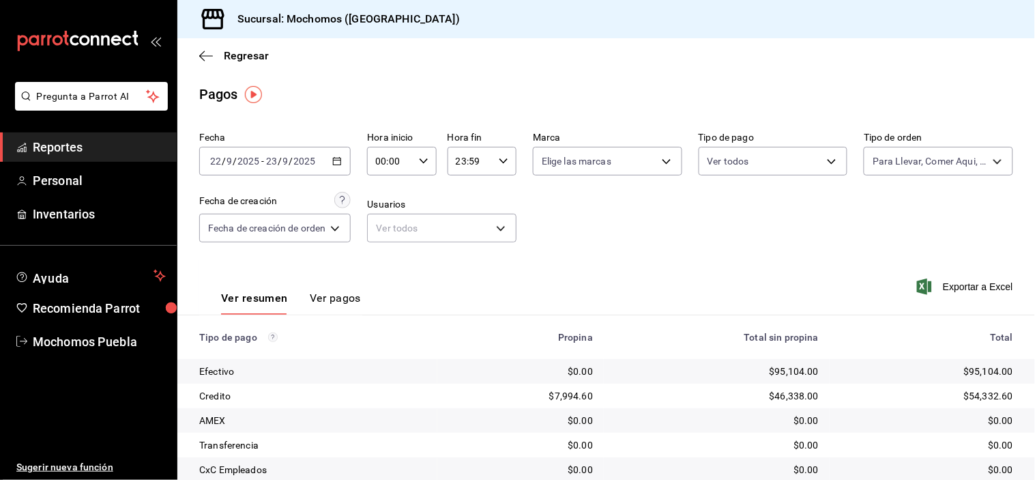
click at [427, 151] on div "00:00 Hora inicio" at bounding box center [401, 161] width 69 height 29
click at [377, 261] on button "02" at bounding box center [386, 261] width 29 height 27
click at [664, 250] on div at bounding box center [517, 240] width 1035 height 480
click at [432, 156] on div "02:00 Hora inicio" at bounding box center [401, 161] width 69 height 29
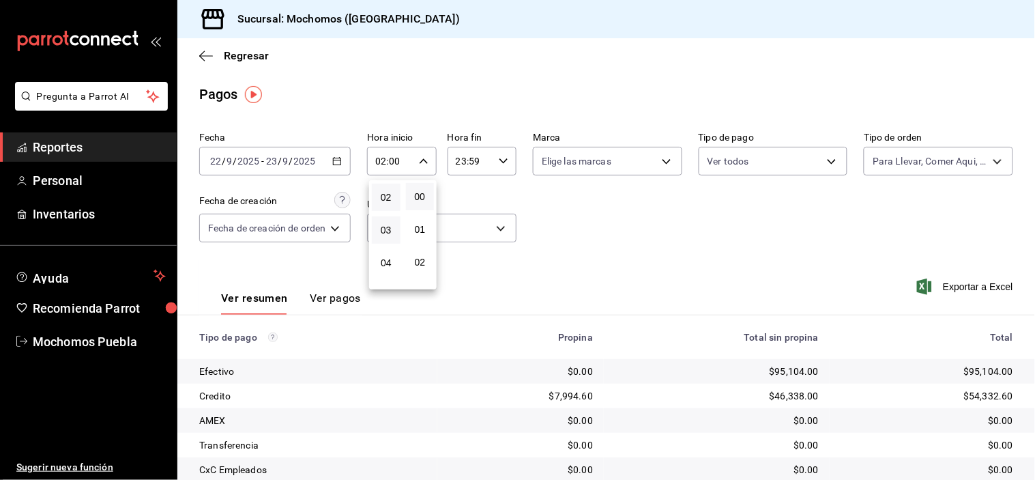
click at [381, 222] on button "03" at bounding box center [386, 229] width 29 height 27
type input "03:00"
click at [583, 199] on div at bounding box center [517, 240] width 1035 height 480
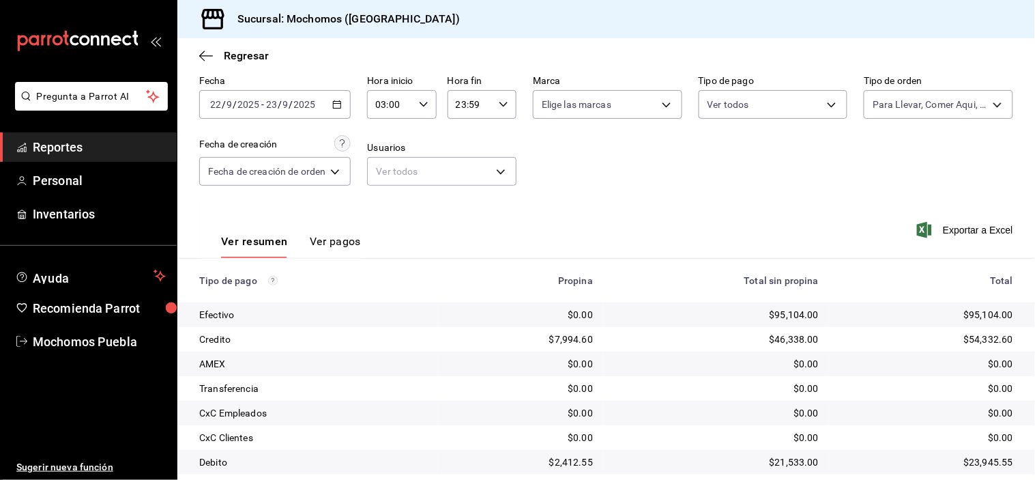
scroll to position [147, 0]
